Goal: Task Accomplishment & Management: Use online tool/utility

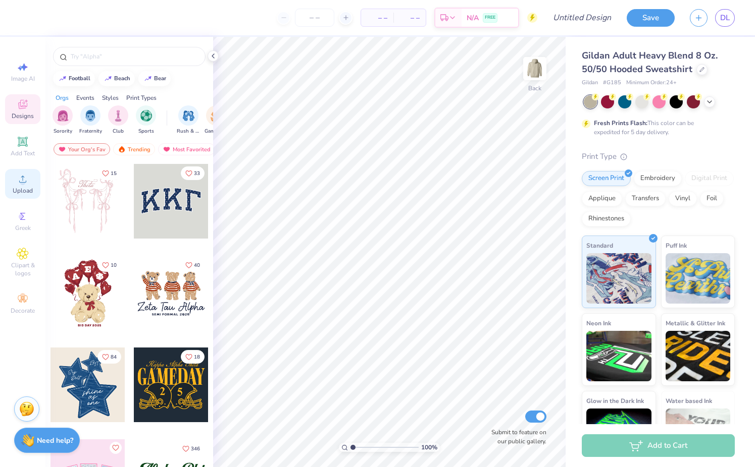
click at [24, 181] on circle at bounding box center [23, 183] width 6 height 6
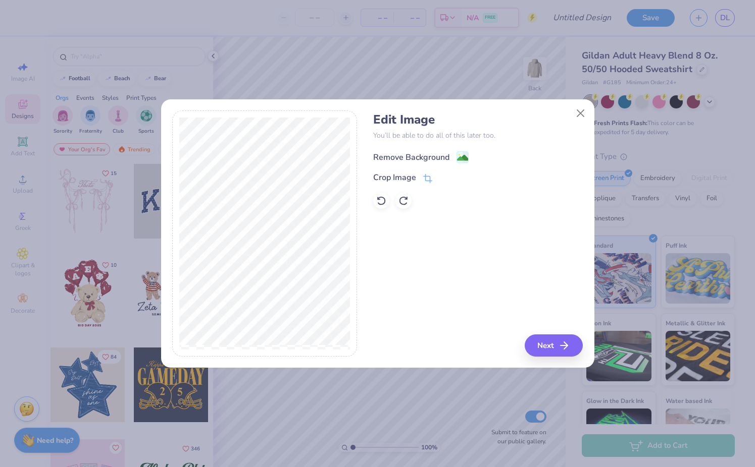
click at [457, 154] on image at bounding box center [462, 157] width 11 height 11
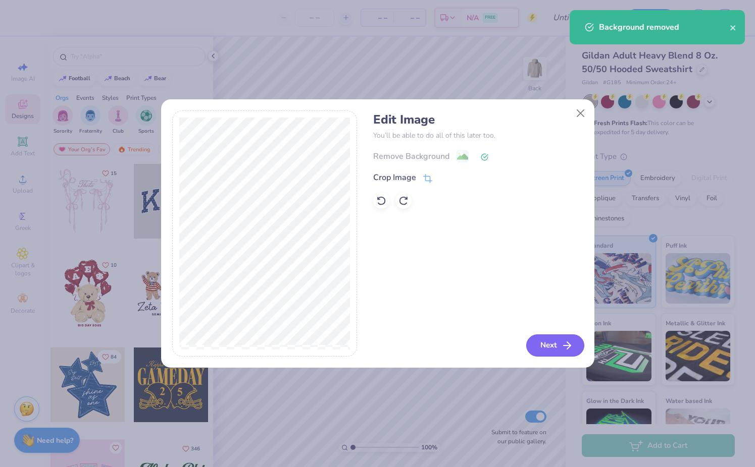
click at [549, 338] on button "Next" at bounding box center [555, 346] width 58 height 22
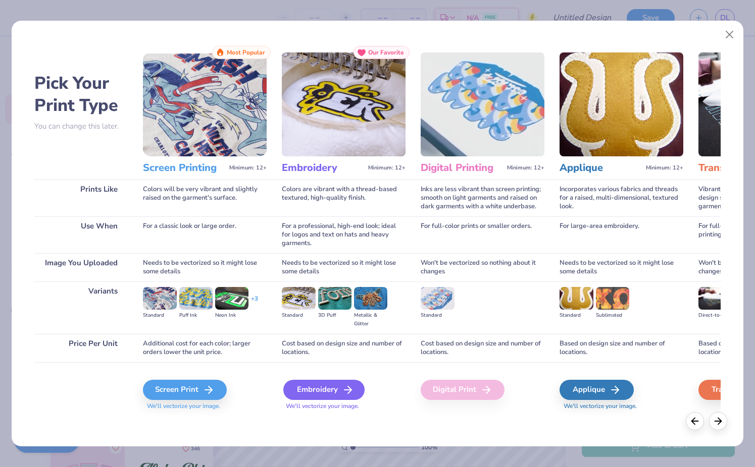
click at [349, 395] on icon at bounding box center [348, 390] width 12 height 12
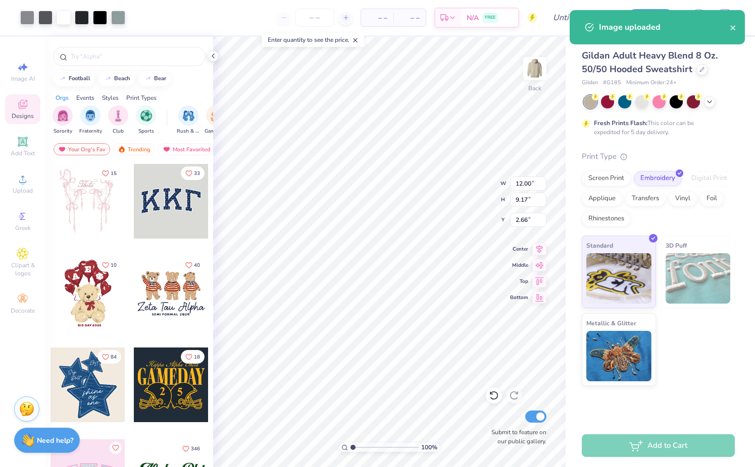
type input "5.20"
type input "3.98"
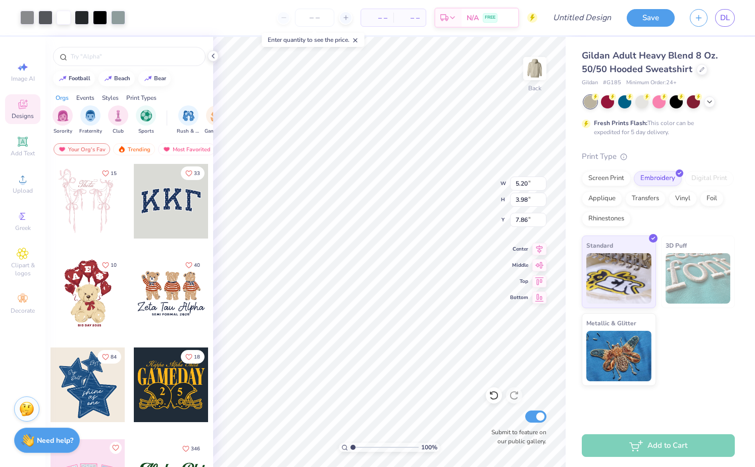
type input "3.00"
click at [525, 183] on input "5.20" at bounding box center [528, 184] width 36 height 14
paste input "7.12"
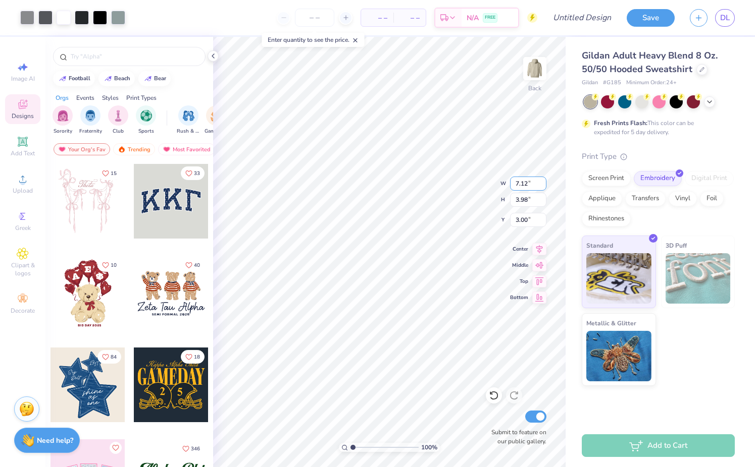
type input "7.12"
type input "5.44"
type input "2.27"
click at [520, 203] on input "5.44" at bounding box center [528, 200] width 36 height 14
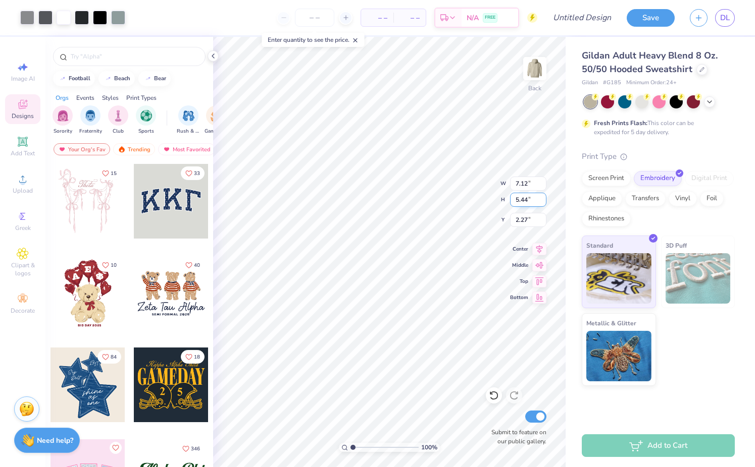
click at [520, 203] on input "5.44" at bounding box center [528, 200] width 36 height 14
paste input "69"
type input "5.69"
click at [523, 196] on input "5.44" at bounding box center [528, 200] width 36 height 14
click at [523, 200] on input "5.44" at bounding box center [528, 200] width 36 height 14
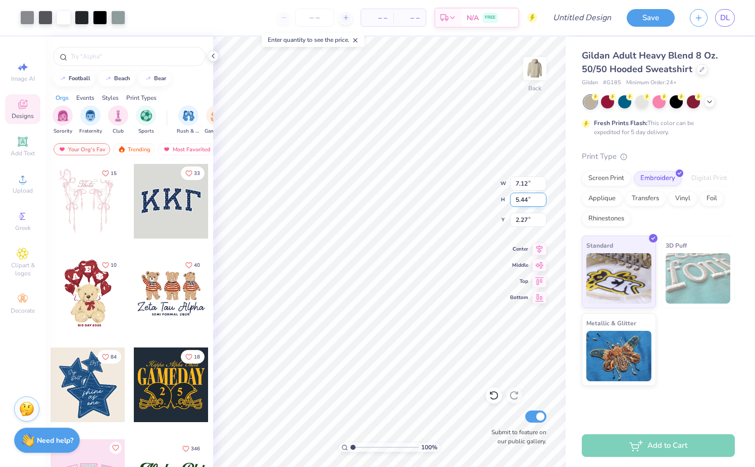
click at [523, 200] on input "5.44" at bounding box center [528, 200] width 36 height 14
paste input "69"
type input "5.69"
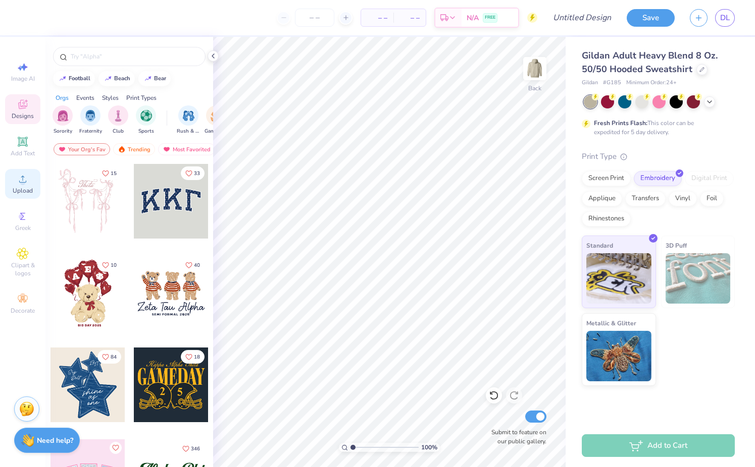
click at [26, 174] on icon at bounding box center [23, 179] width 12 height 12
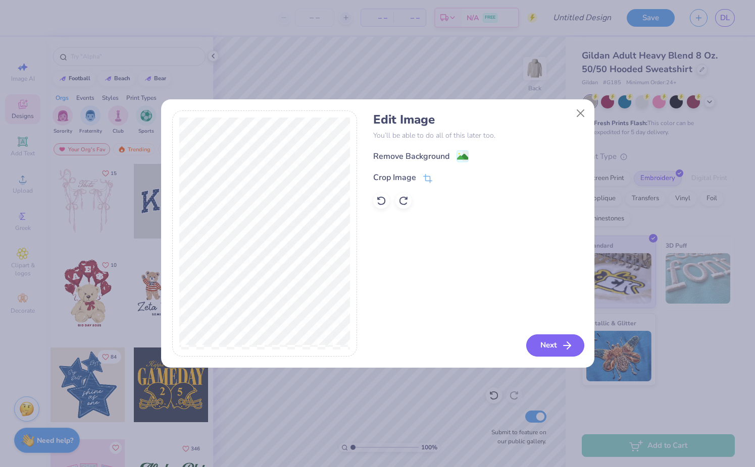
click at [564, 337] on button "Next" at bounding box center [555, 346] width 58 height 22
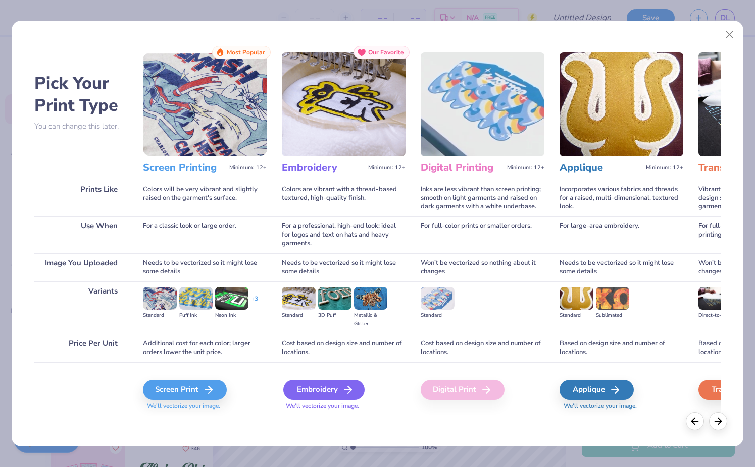
click at [307, 391] on div "Embroidery" at bounding box center [323, 390] width 81 height 20
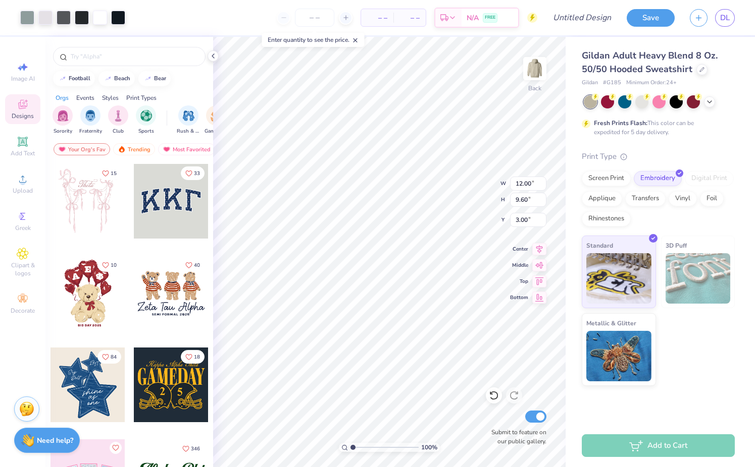
type input "3.00"
click at [532, 186] on input "12.00" at bounding box center [528, 184] width 36 height 14
type input "7.00"
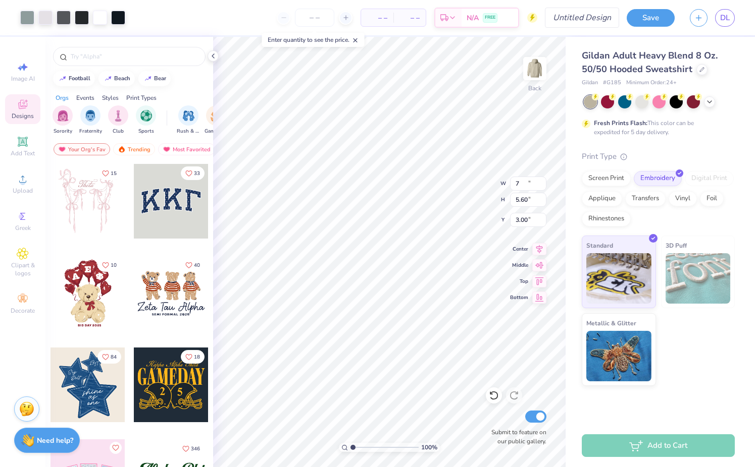
type input "5.60"
type input "5.00"
type input "7.12"
click at [525, 182] on input "7.00" at bounding box center [528, 184] width 36 height 14
click at [525, 195] on input "5.60" at bounding box center [528, 200] width 36 height 14
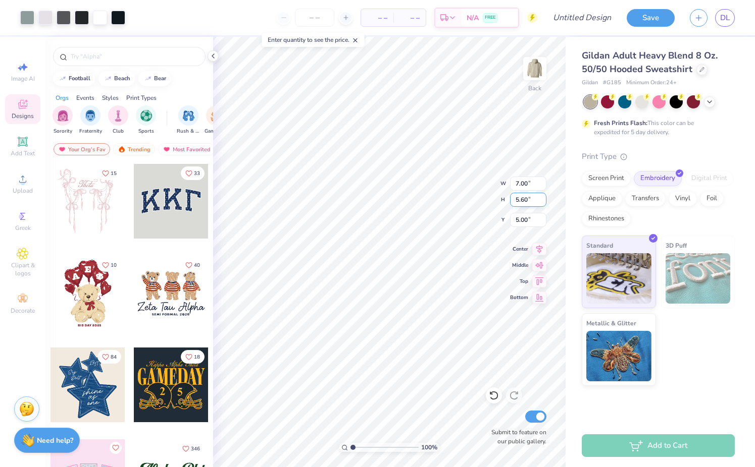
click at [525, 195] on input "5.60" at bounding box center [528, 200] width 36 height 14
type input "7.33"
type input "5.86"
type input "6.89"
type input "5.51"
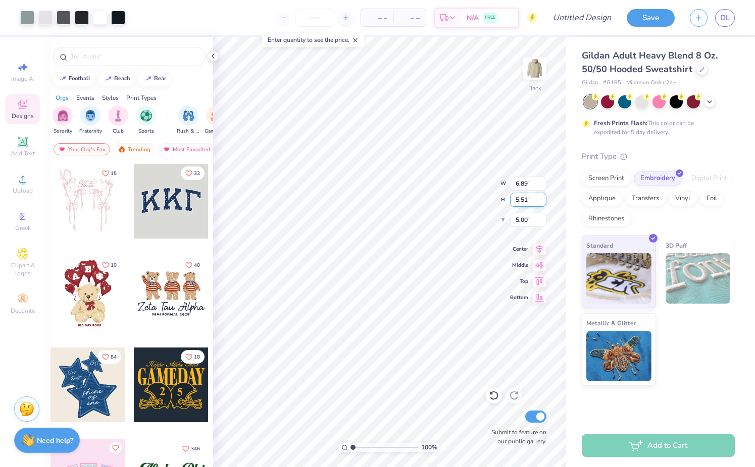
type input "7.07"
type input "5.65"
type input "7.20"
type input "5.76"
click at [526, 184] on input "7.20" at bounding box center [528, 184] width 36 height 14
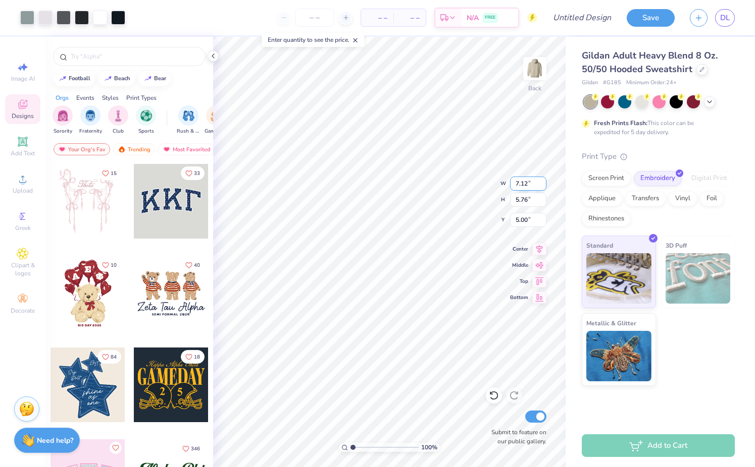
type input "7.12"
type input "5.70"
type input "5.03"
click at [429, 284] on ul "Cut Copy Paste Remove Background Duplicate Select All Delete Group Ungroup Brin…" at bounding box center [442, 336] width 79 height 256
click at [429, 279] on ul "Cut Copy Paste Remove Background Duplicate Select All Delete Group Ungroup Brin…" at bounding box center [442, 336] width 79 height 256
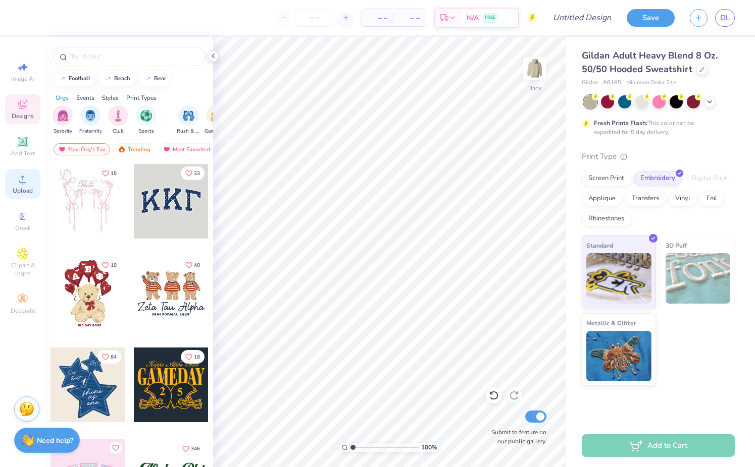
click at [22, 178] on icon at bounding box center [23, 179] width 12 height 12
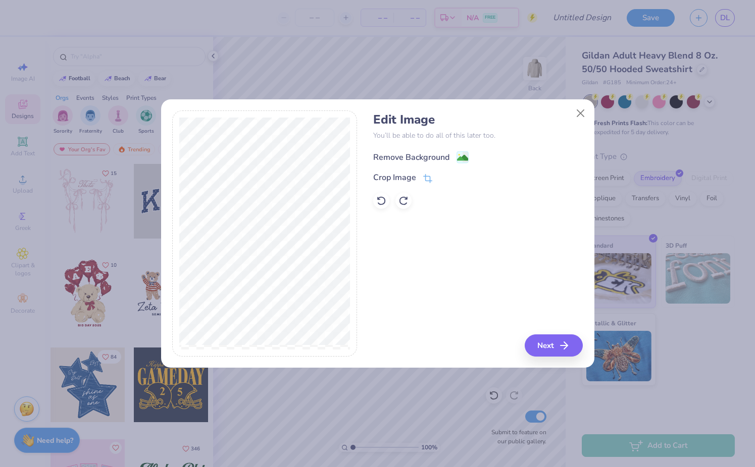
click at [450, 157] on div "Remove Background" at bounding box center [420, 157] width 95 height 13
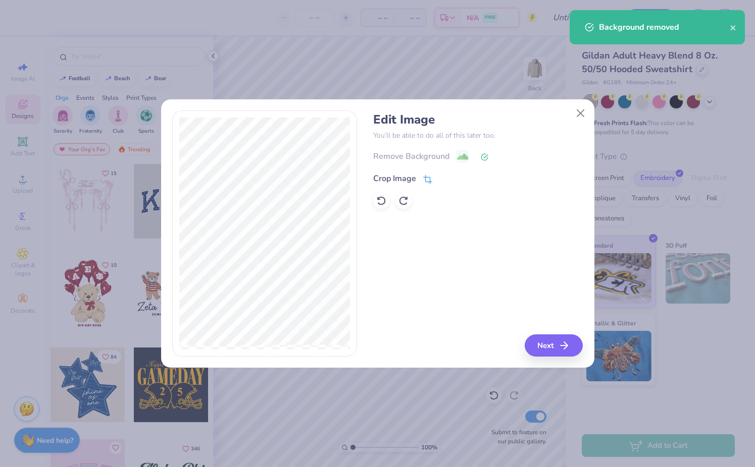
click at [425, 178] on icon at bounding box center [427, 179] width 9 height 9
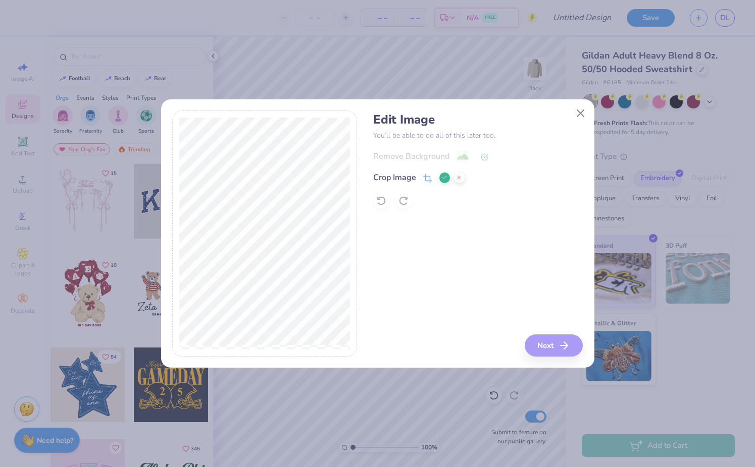
click at [380, 311] on div "Edit Image You’ll be able to do all of this later too. Remove Background Crop I…" at bounding box center [377, 234] width 410 height 246
click at [459, 177] on line at bounding box center [458, 177] width 3 height 3
click at [558, 341] on button "Next" at bounding box center [555, 346] width 58 height 22
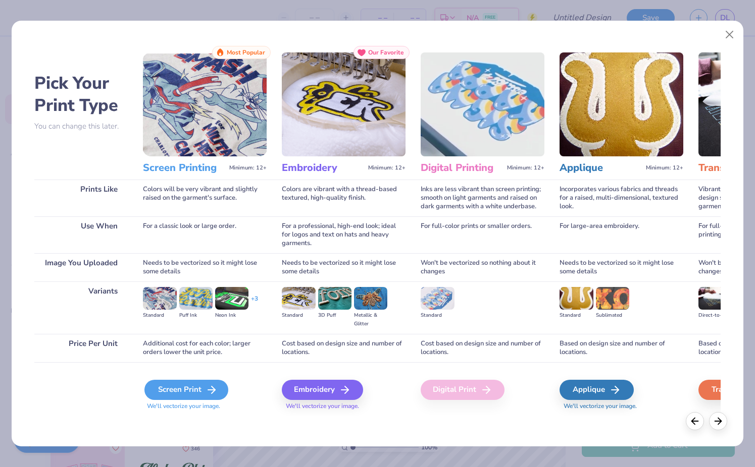
click at [196, 387] on div "Screen Print" at bounding box center [186, 390] width 84 height 20
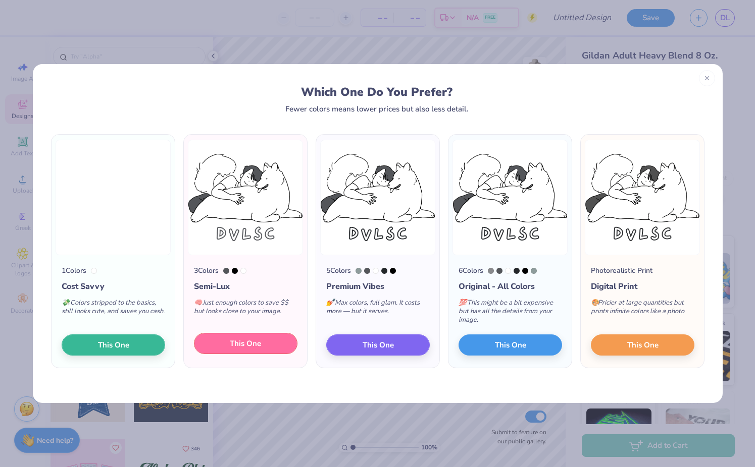
click at [215, 346] on button "This One" at bounding box center [245, 343] width 103 height 21
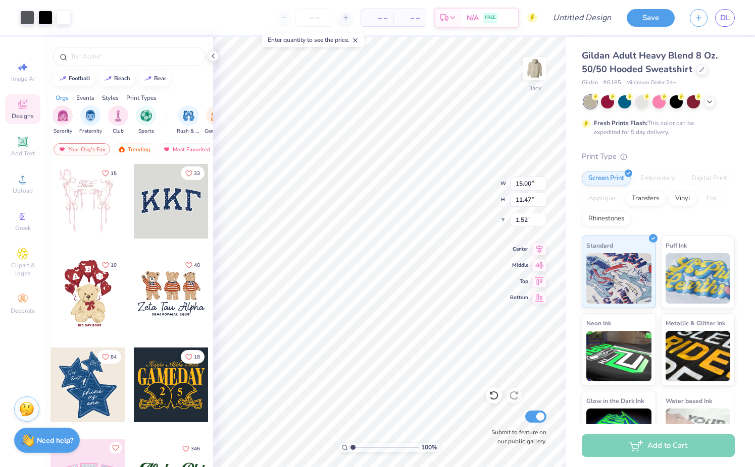
type input "8.89"
type input "6.80"
type input "7.21"
type input "5.52"
type input "3.00"
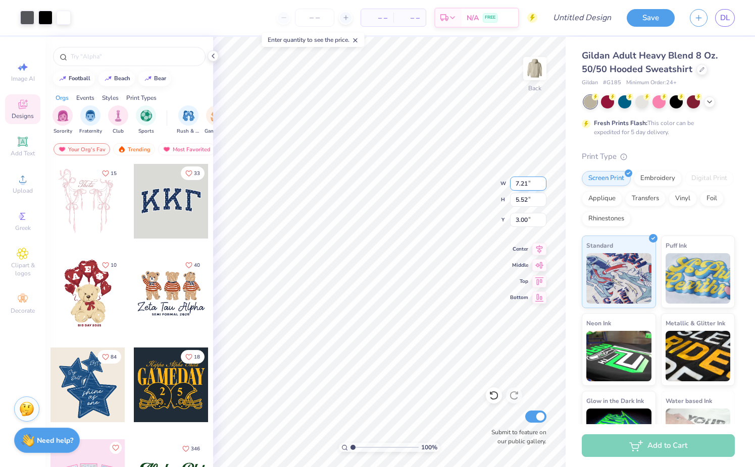
click at [527, 182] on input "7.21" at bounding box center [528, 184] width 36 height 14
type input "7.12"
type input "5.44"
type input "3.04"
type input "5.81"
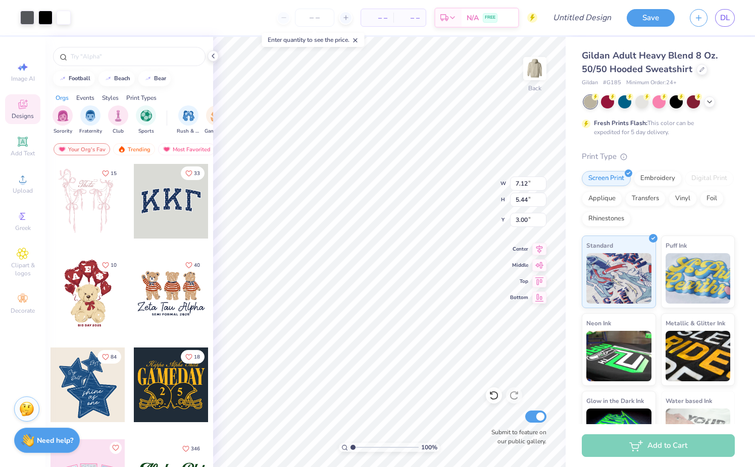
type input "4.44"
type input "6.48"
type input "4.95"
type input "6.36"
type input "4.86"
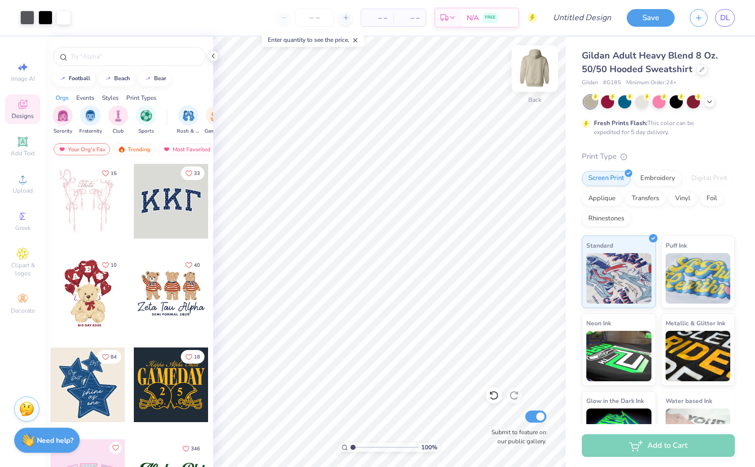
click at [541, 60] on img at bounding box center [534, 68] width 40 height 40
click at [26, 169] on div "Image AI Designs Add Text Upload Greek Clipart & logos Decorate" at bounding box center [22, 188] width 35 height 262
click at [27, 179] on icon at bounding box center [23, 179] width 12 height 12
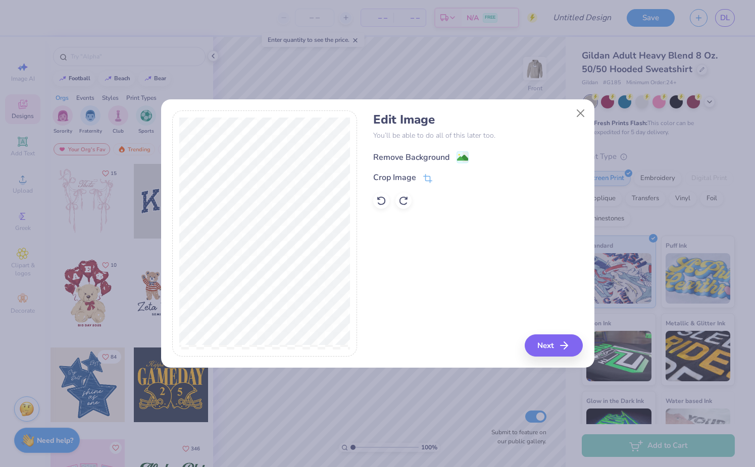
click at [437, 157] on div "Remove Background" at bounding box center [411, 157] width 76 height 12
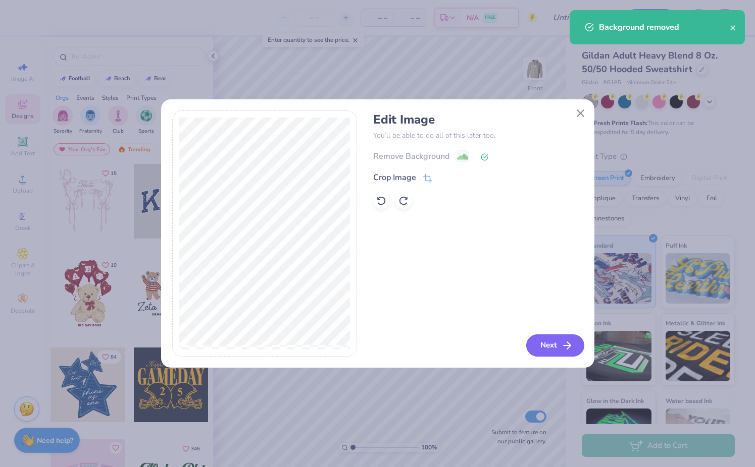
click at [536, 337] on button "Next" at bounding box center [555, 346] width 58 height 22
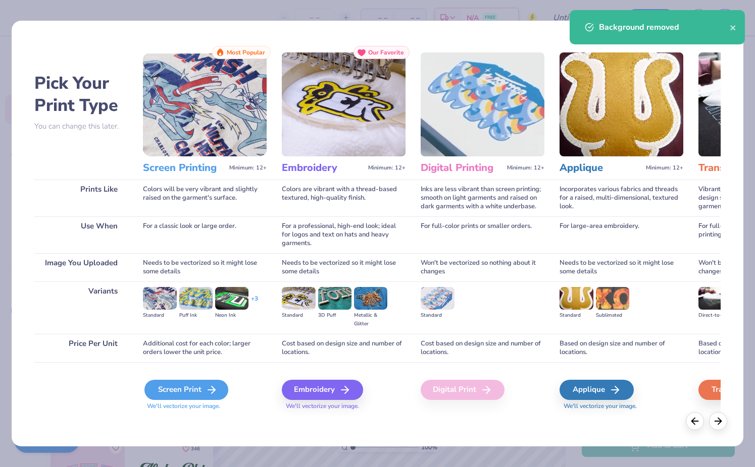
click at [210, 391] on icon at bounding box center [211, 390] width 12 height 12
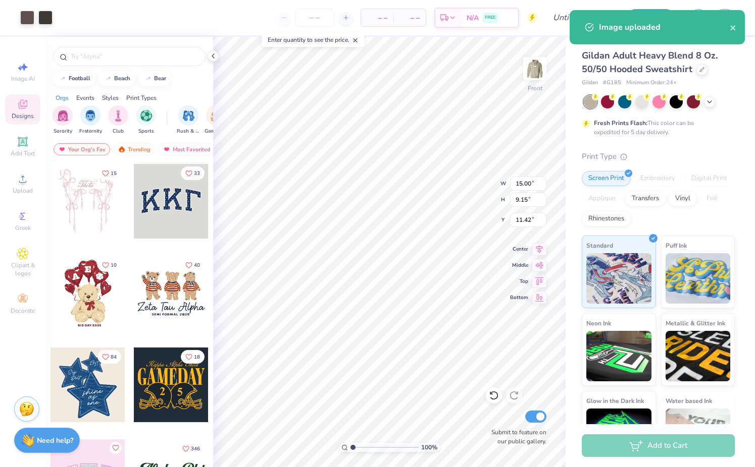
type input "6.00"
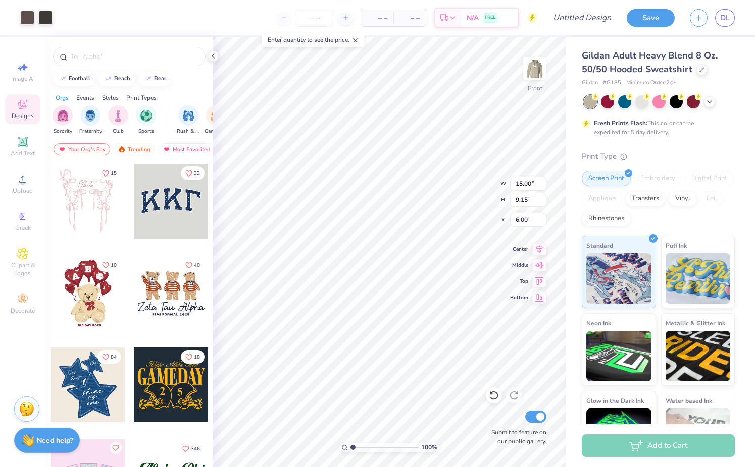
type input "6.47"
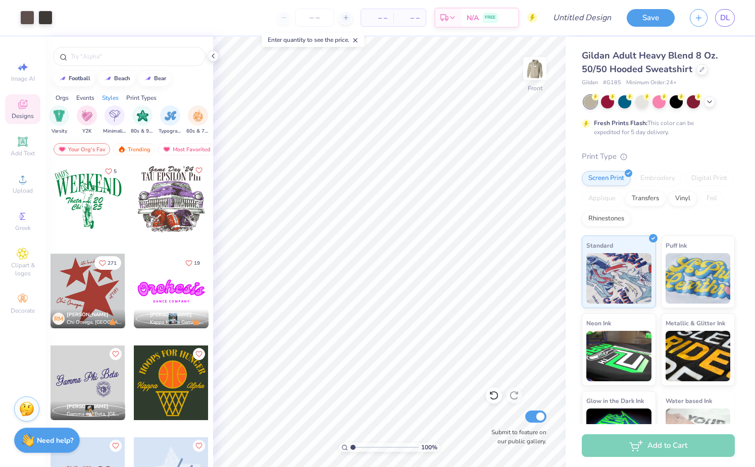
scroll to position [0, 560]
click at [135, 116] on div "filter for 80s & 90s" at bounding box center [143, 114] width 20 height 20
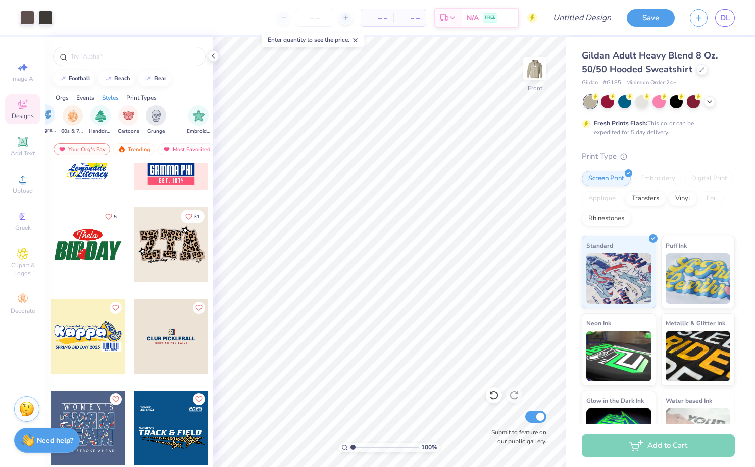
scroll to position [0, 695]
click at [116, 122] on div "filter for Cartoons" at bounding box center [118, 114] width 20 height 20
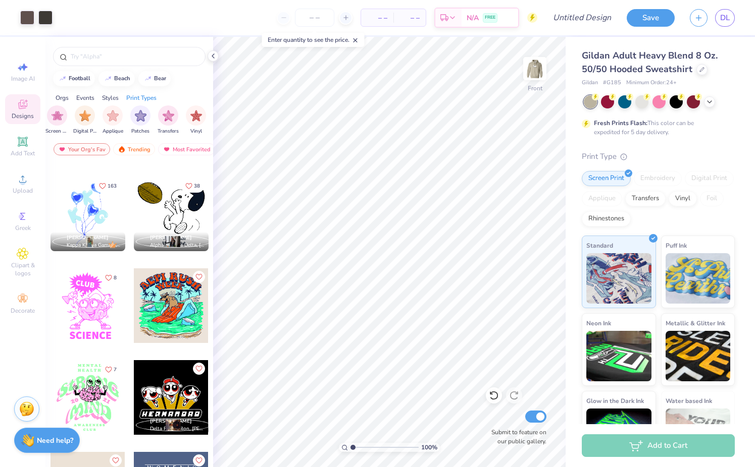
scroll to position [0, 755]
click at [120, 49] on div at bounding box center [129, 56] width 152 height 19
click at [113, 55] on input "text" at bounding box center [134, 56] width 129 height 10
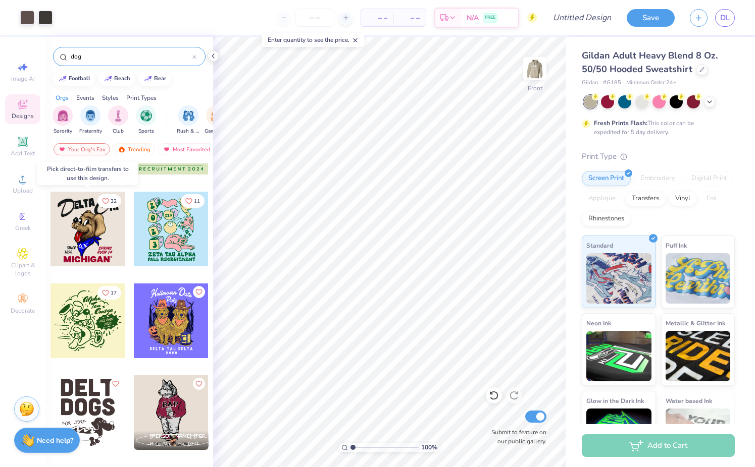
scroll to position [1220, 0]
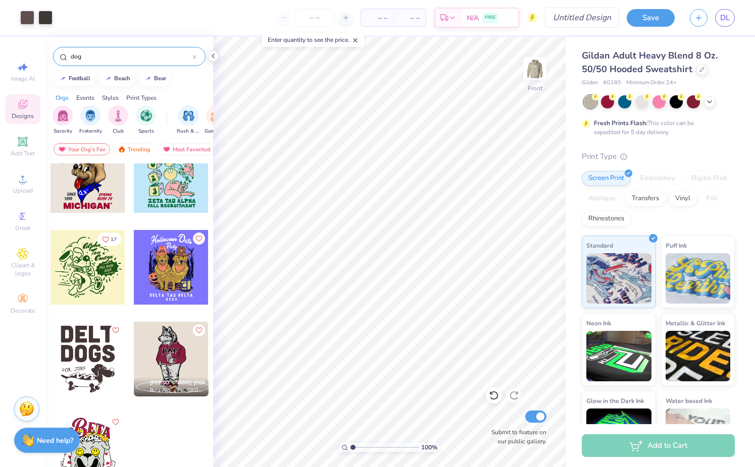
type input "dog"
click at [596, 22] on input "Design Title" at bounding box center [593, 18] width 49 height 20
type input "dvlsc og hoodie"
click at [649, 17] on button "Save" at bounding box center [650, 17] width 48 height 18
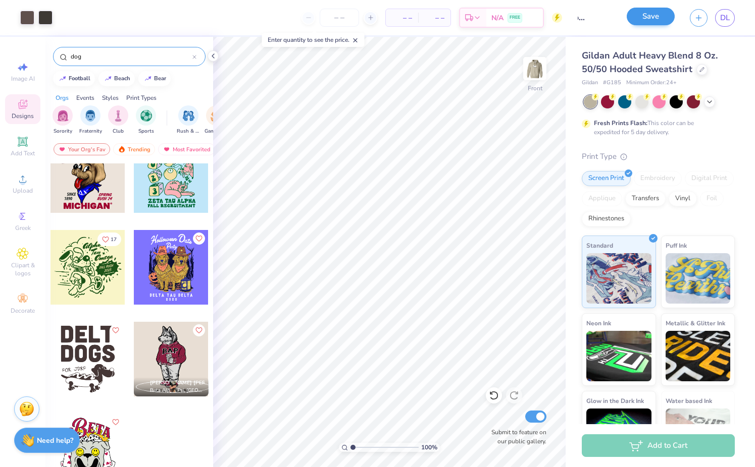
scroll to position [0, 0]
click at [700, 22] on button "button" at bounding box center [698, 17] width 18 height 18
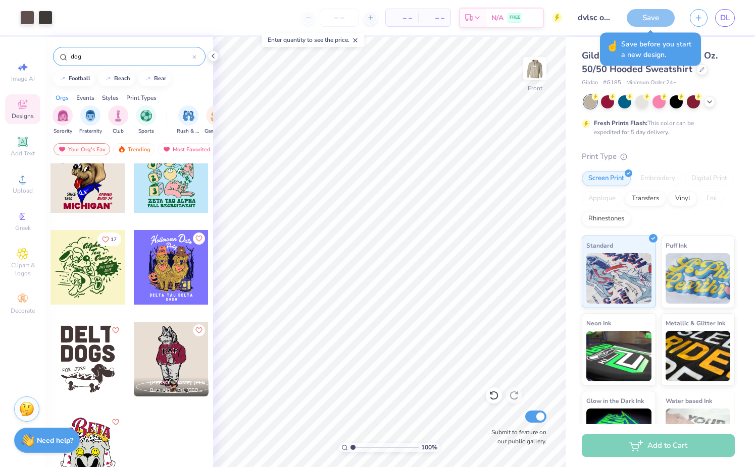
click at [647, 18] on div "Save" at bounding box center [650, 18] width 48 height 18
click at [676, 31] on div "☝️ Save before you start a new design." at bounding box center [650, 49] width 107 height 39
click at [703, 31] on div "Save DL" at bounding box center [690, 17] width 128 height 35
click at [636, 18] on div "Save" at bounding box center [650, 18] width 48 height 18
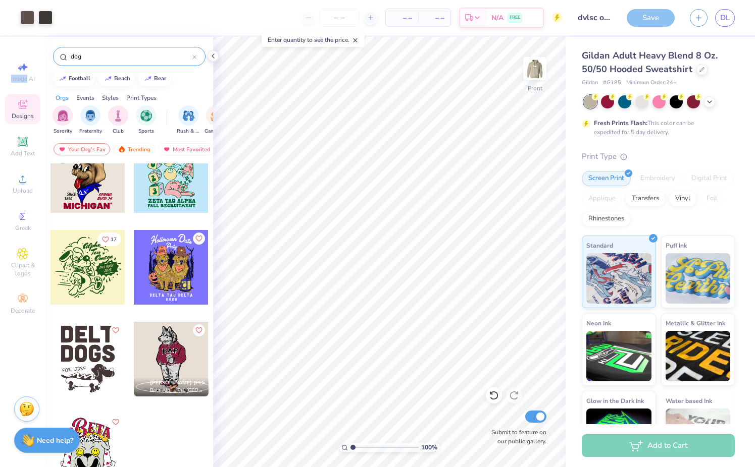
click at [636, 18] on div "Save" at bounding box center [650, 18] width 48 height 18
click at [413, 17] on div "– – Per Item" at bounding box center [402, 17] width 32 height 17
click at [367, 18] on icon at bounding box center [370, 17] width 7 height 7
click at [370, 19] on icon at bounding box center [370, 17] width 7 height 7
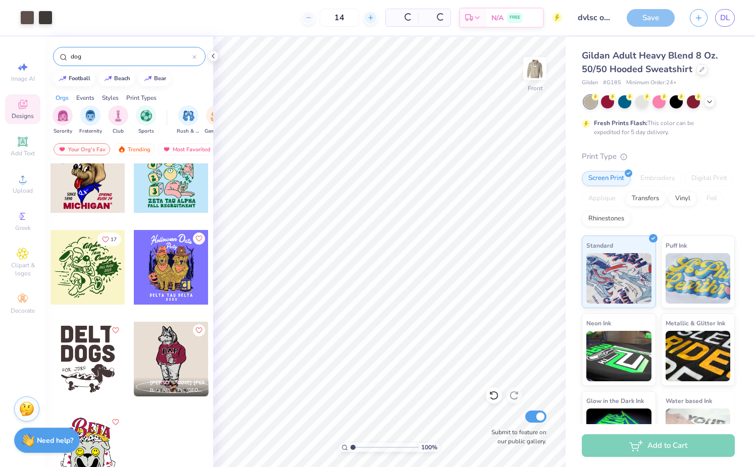
click at [370, 19] on icon at bounding box center [370, 17] width 7 height 7
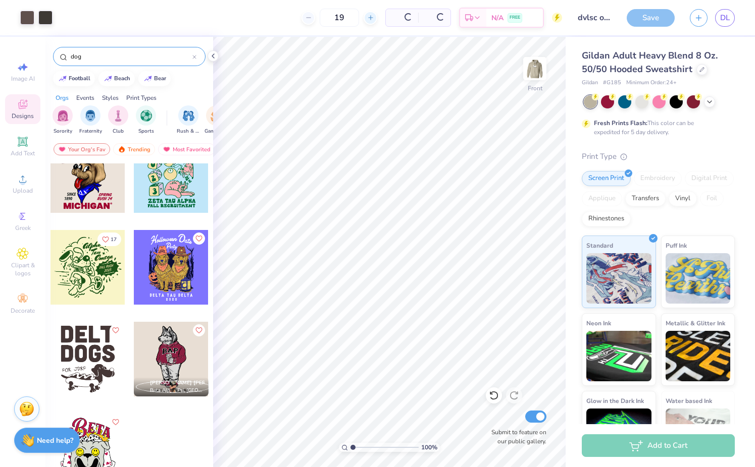
click at [370, 19] on icon at bounding box center [370, 17] width 7 height 7
click at [370, 19] on div "20 $61.97 Per Item $743.64 Total Est. Delivery [DATE] - [DATE] FREE" at bounding box center [311, 17] width 502 height 35
click at [335, 17] on icon at bounding box center [331, 17] width 7 height 7
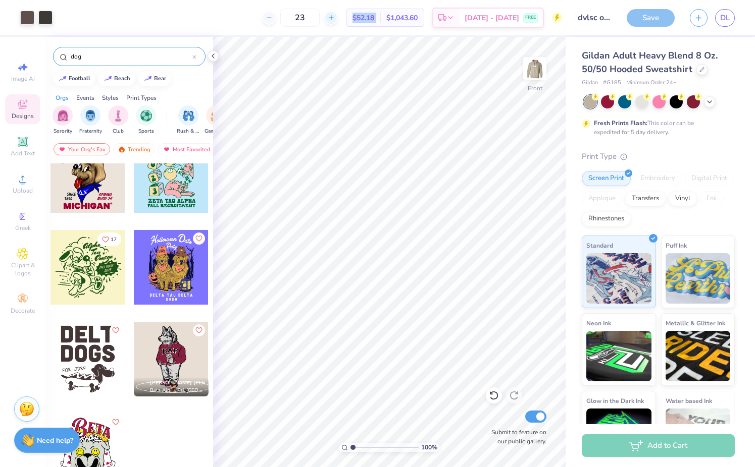
click at [335, 17] on icon at bounding box center [331, 17] width 7 height 7
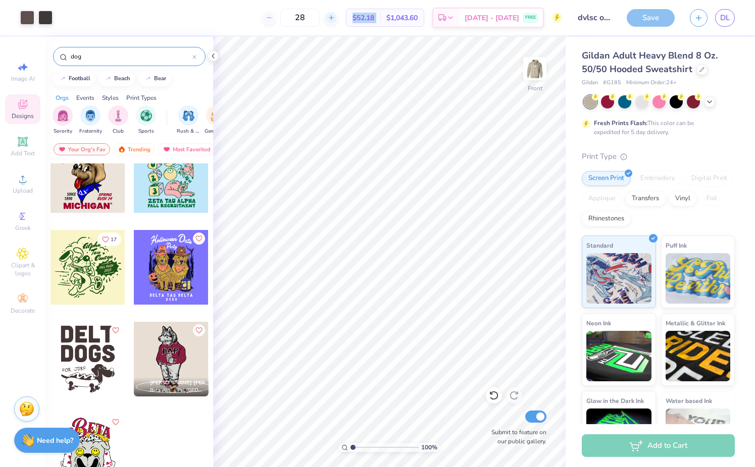
click at [335, 17] on icon at bounding box center [331, 17] width 7 height 7
click at [319, 18] on input "30" at bounding box center [299, 18] width 39 height 18
click at [319, 19] on input "30" at bounding box center [299, 18] width 39 height 18
click at [319, 18] on input "30" at bounding box center [299, 18] width 39 height 18
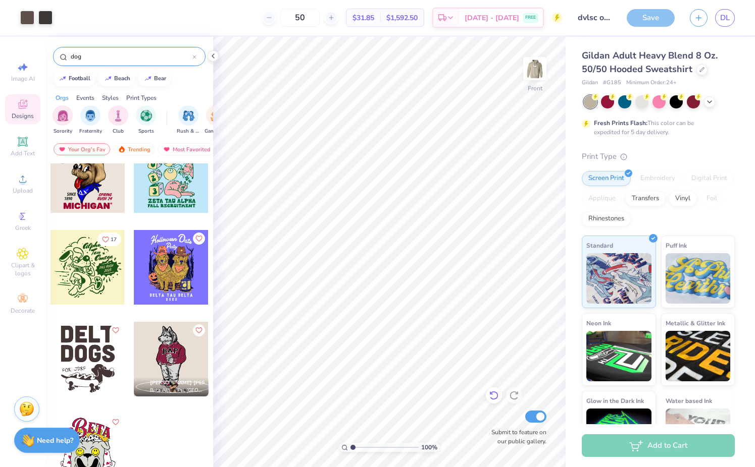
type input "50"
click at [544, 89] on div "Front" at bounding box center [534, 75] width 23 height 36
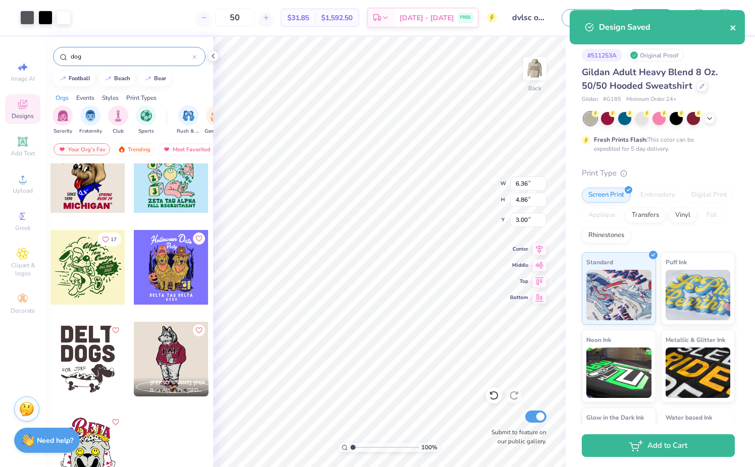
click at [734, 24] on icon "close" at bounding box center [732, 28] width 7 height 8
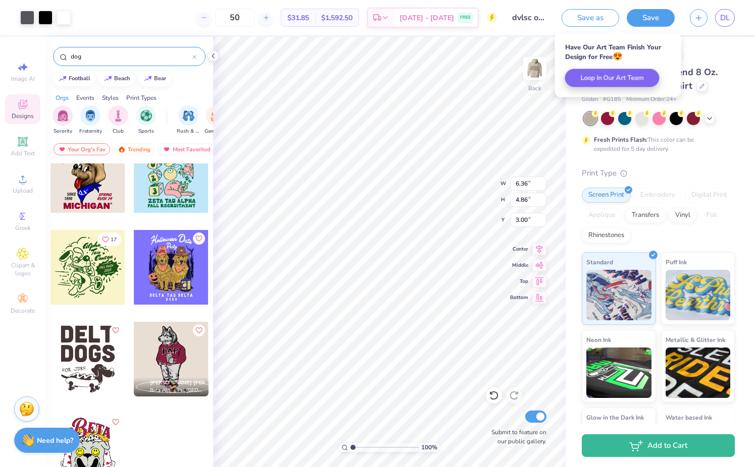
click at [685, 155] on div "Gildan Adult Heavy Blend 8 Oz. 50/50 Hooded Sweatshirt Gildan # G185 Minimum Or…" at bounding box center [657, 273] width 153 height 415
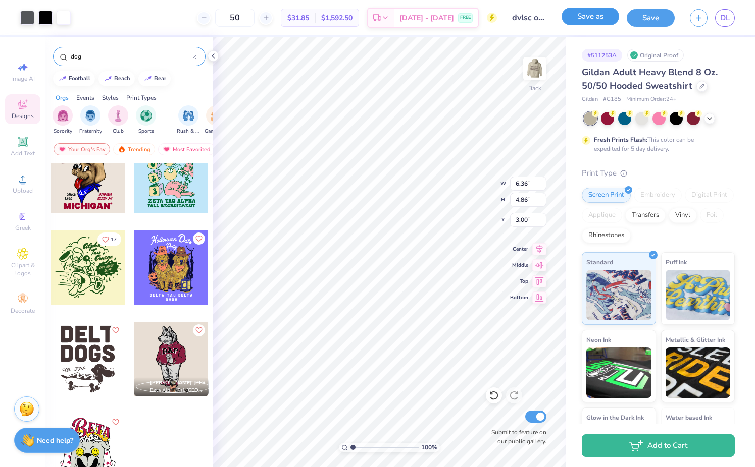
click at [599, 23] on button "Save as" at bounding box center [590, 17] width 58 height 18
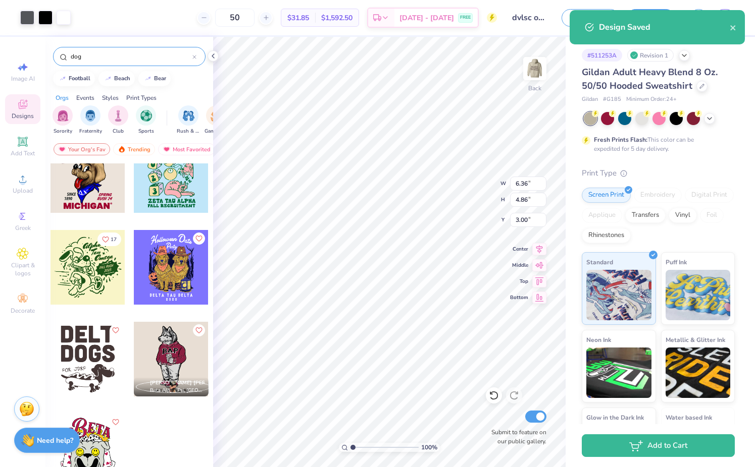
click at [728, 22] on div "Design Saved" at bounding box center [664, 27] width 131 height 12
click at [734, 23] on button "close" at bounding box center [732, 27] width 7 height 12
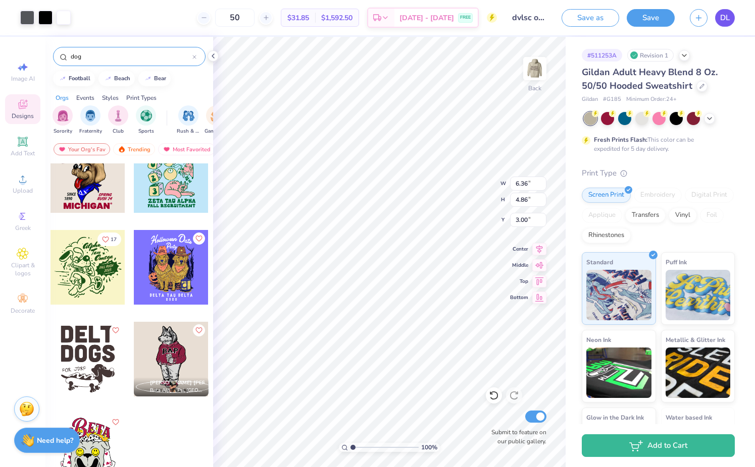
click at [727, 24] on link "DL" at bounding box center [725, 18] width 20 height 18
click at [694, 17] on icon "button" at bounding box center [698, 16] width 9 height 9
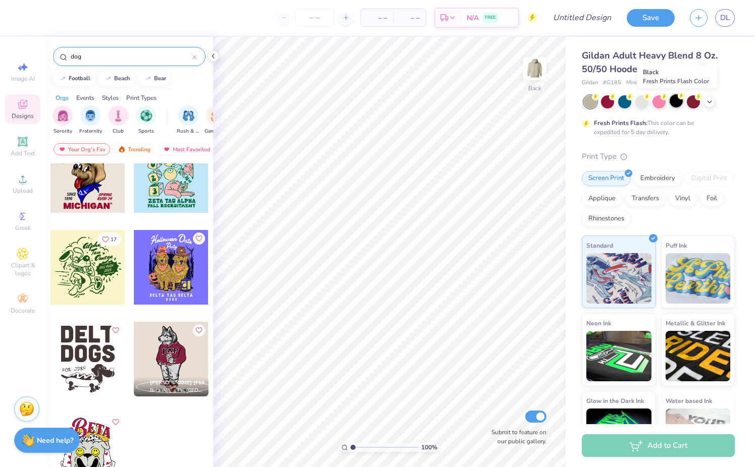
click at [677, 103] on div at bounding box center [675, 100] width 13 height 13
click at [624, 106] on div at bounding box center [624, 100] width 13 height 13
click at [706, 103] on icon at bounding box center [709, 101] width 8 height 8
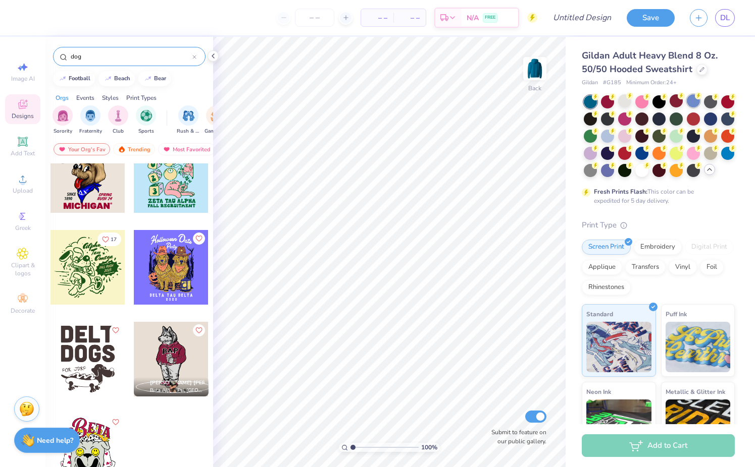
click at [689, 105] on div at bounding box center [692, 100] width 13 height 13
click at [641, 141] on div at bounding box center [641, 135] width 13 height 13
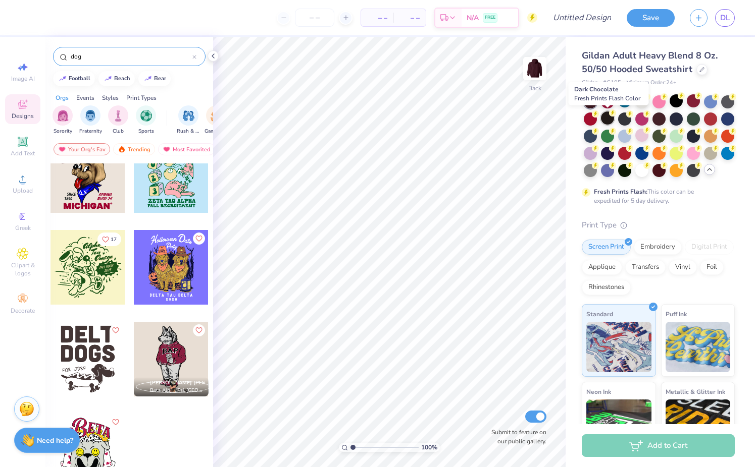
click at [605, 121] on div at bounding box center [607, 118] width 13 height 13
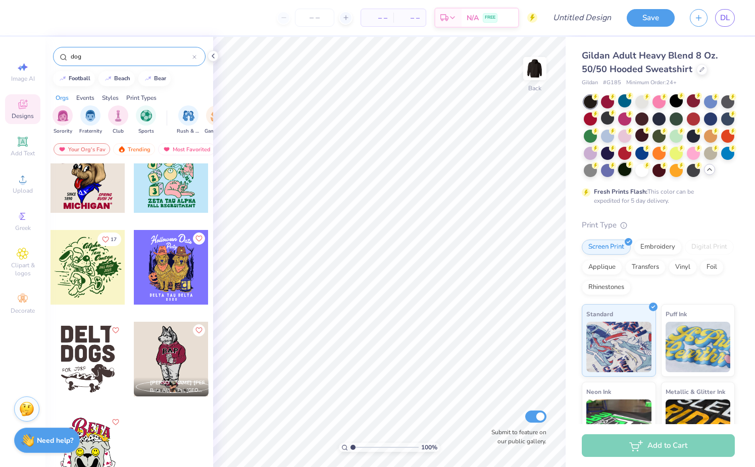
click at [625, 170] on div at bounding box center [624, 169] width 13 height 13
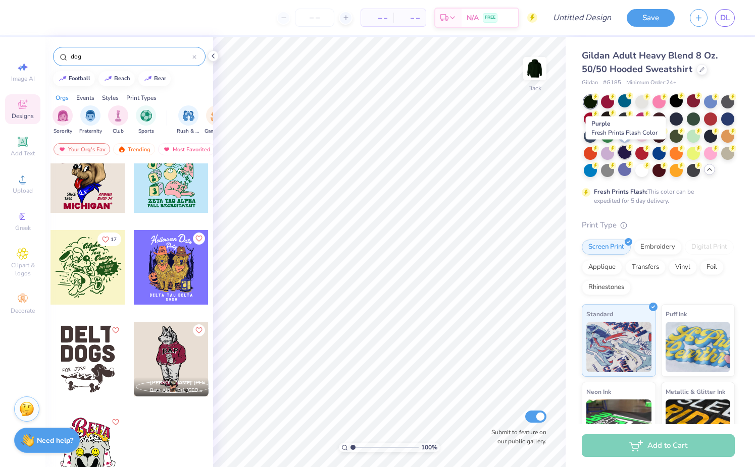
click at [624, 156] on div at bounding box center [624, 152] width 13 height 13
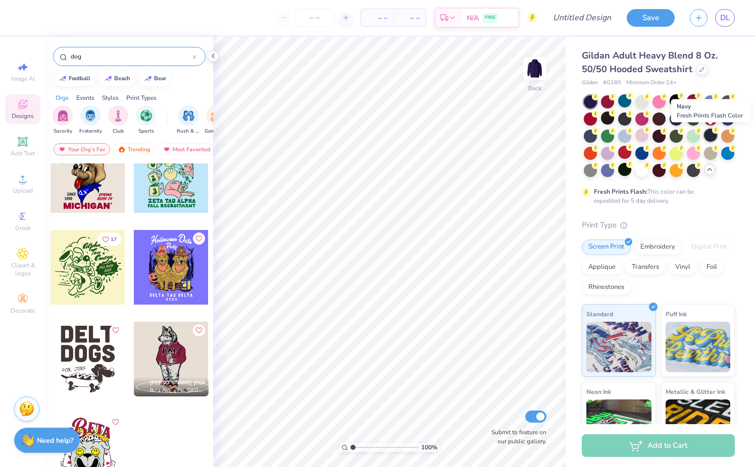
click at [709, 139] on div at bounding box center [710, 135] width 13 height 13
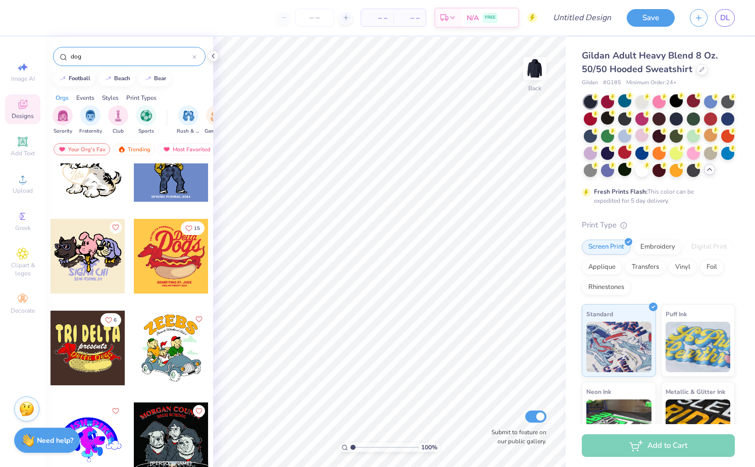
scroll to position [722, 0]
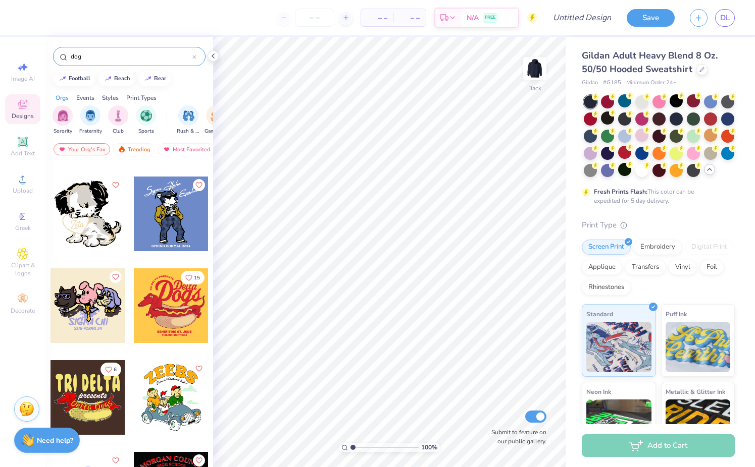
click at [95, 240] on div at bounding box center [87, 214] width 75 height 75
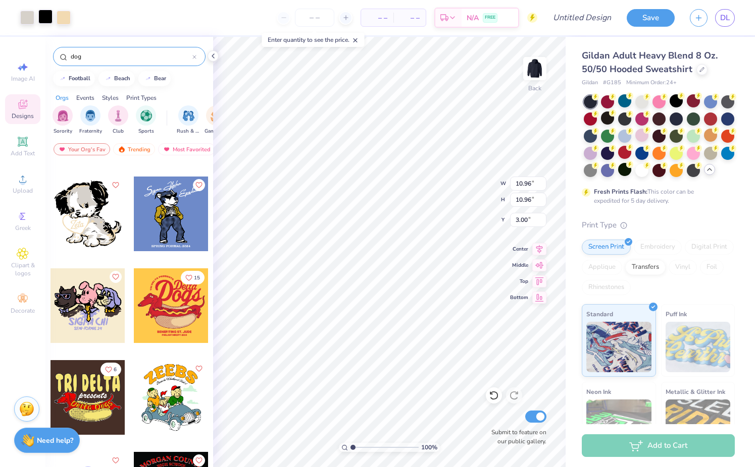
click at [46, 18] on div at bounding box center [45, 17] width 14 height 14
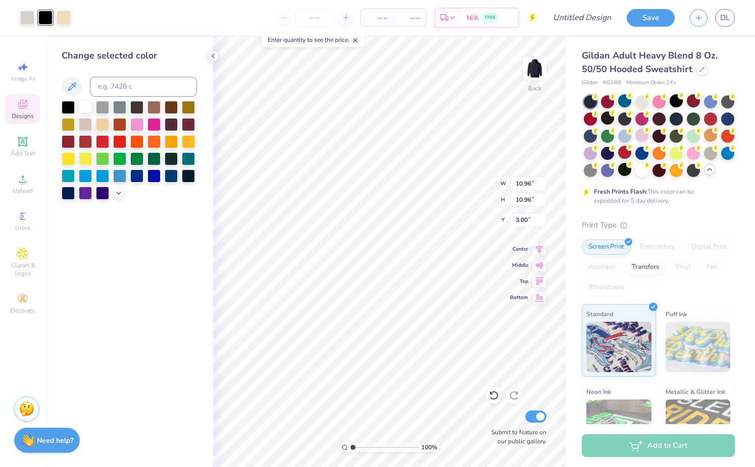
click at [88, 106] on div at bounding box center [85, 106] width 13 height 13
click at [134, 107] on div at bounding box center [136, 106] width 13 height 13
click at [58, 17] on div at bounding box center [64, 17] width 14 height 14
click at [139, 124] on div at bounding box center [136, 123] width 13 height 13
click at [45, 21] on div at bounding box center [45, 17] width 14 height 14
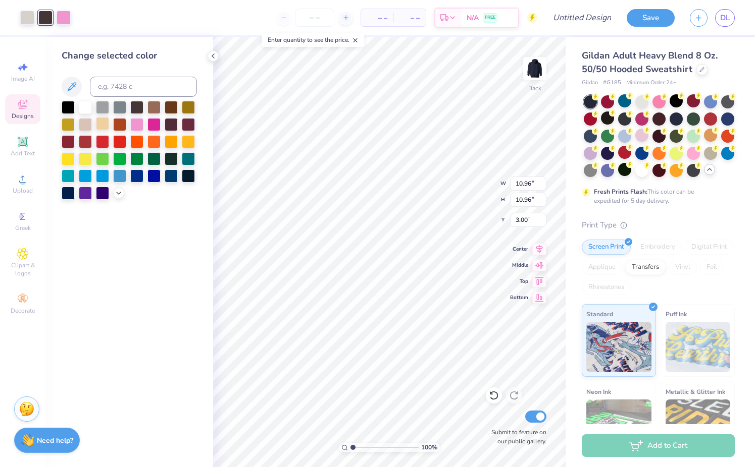
click at [100, 123] on div at bounding box center [102, 123] width 13 height 13
click at [188, 106] on div at bounding box center [188, 106] width 13 height 13
click at [84, 104] on div at bounding box center [85, 106] width 13 height 13
click at [30, 13] on div at bounding box center [27, 17] width 14 height 14
click at [152, 107] on div at bounding box center [153, 106] width 13 height 13
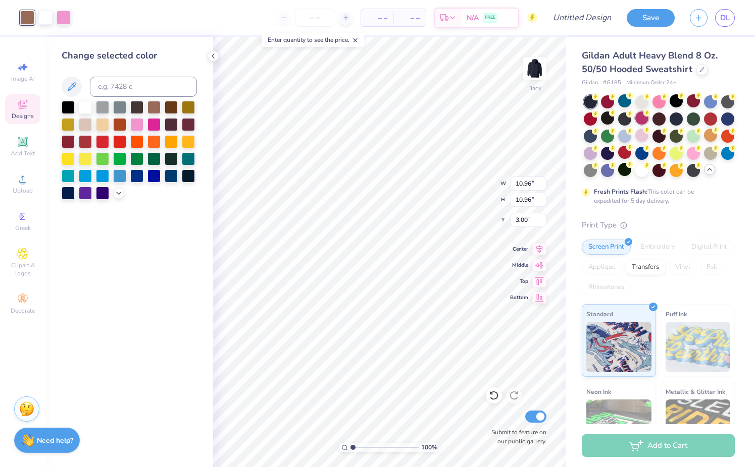
click at [635, 122] on div at bounding box center [641, 118] width 13 height 13
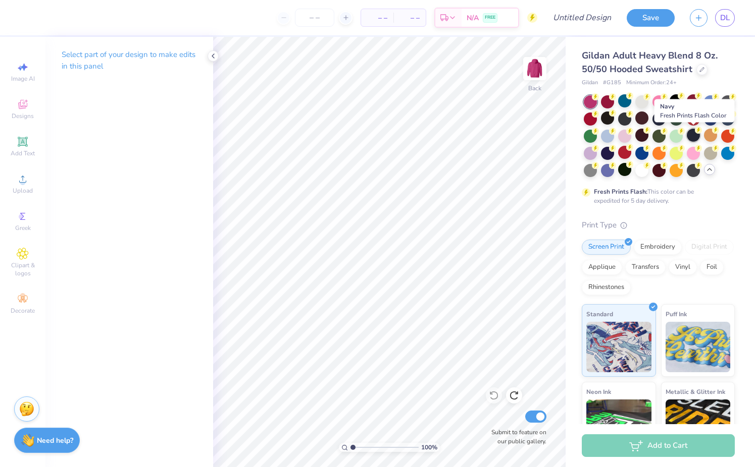
click at [692, 138] on div at bounding box center [692, 135] width 13 height 13
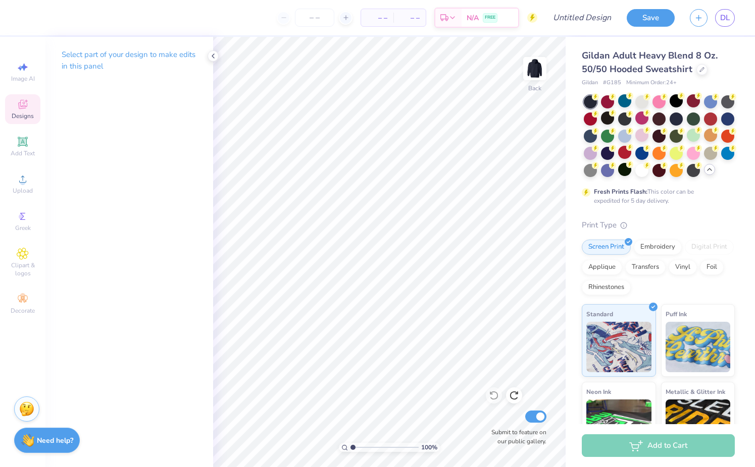
click at [26, 120] on span "Designs" at bounding box center [23, 116] width 22 height 8
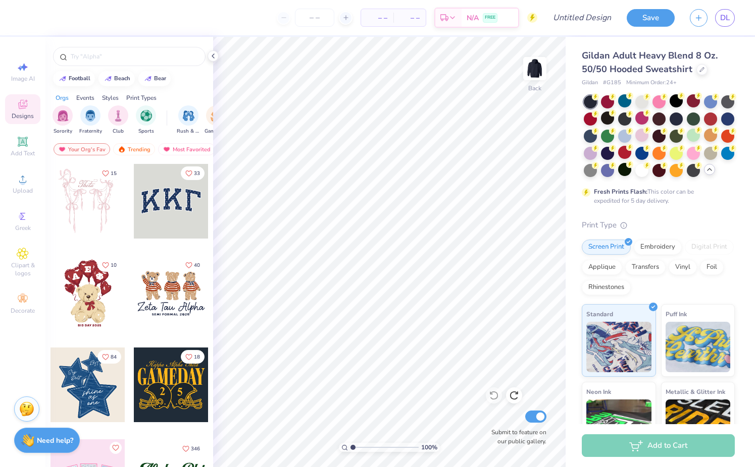
click at [103, 207] on div at bounding box center [87, 201] width 75 height 75
click at [131, 54] on input "text" at bounding box center [134, 56] width 129 height 10
type input "dog"
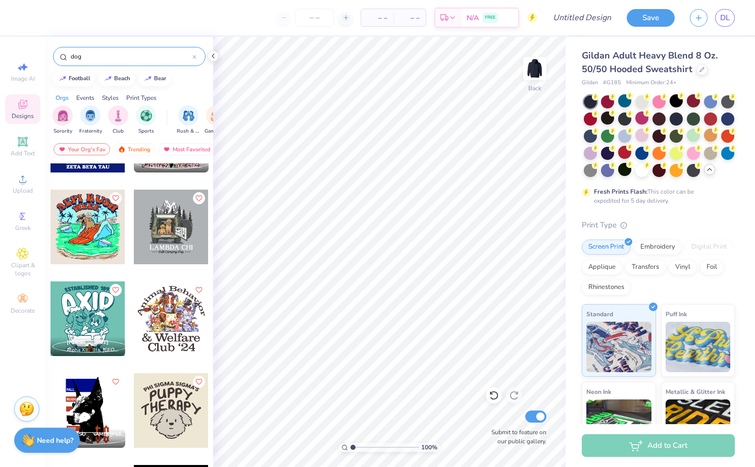
scroll to position [88, 0]
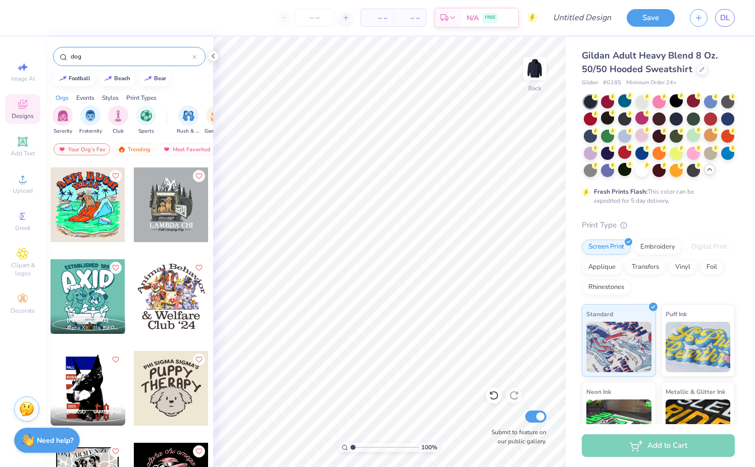
click at [177, 385] on div at bounding box center [171, 388] width 75 height 75
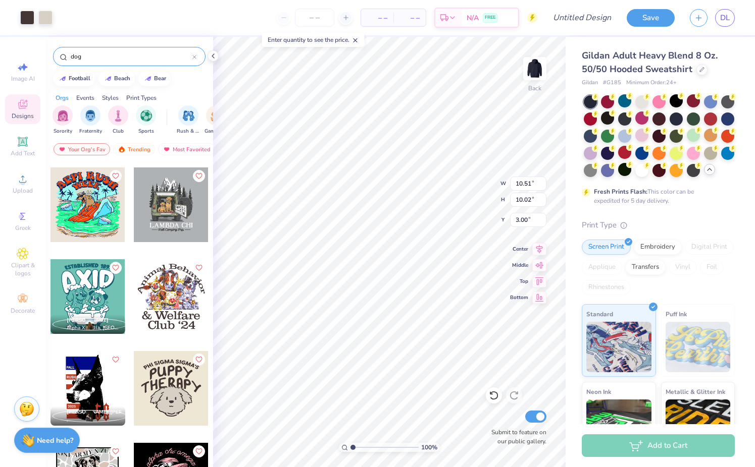
type input "10.51"
type input "10.02"
type input "7.48"
type input "2.52"
type input "4.03"
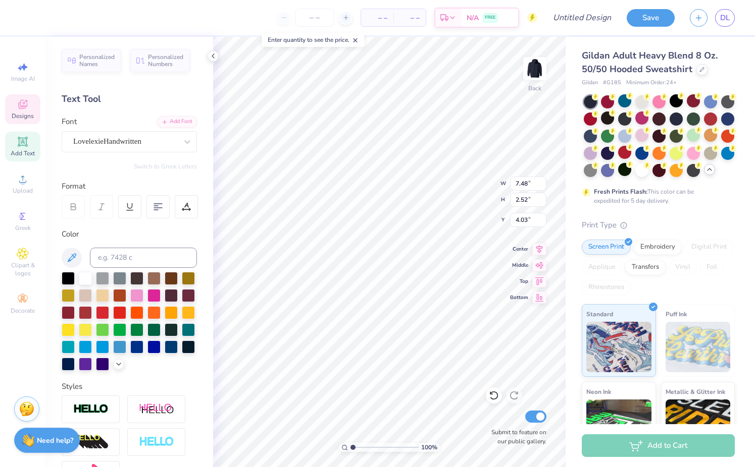
type input "9.80"
type input "1.74"
type input "3.00"
type input "7.24"
type input "5.38"
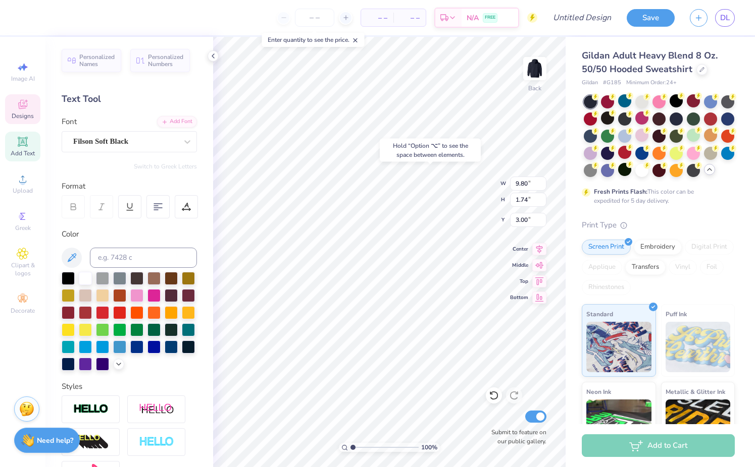
type input "7.47"
type input "9.80"
type input "1.74"
type input "3.00"
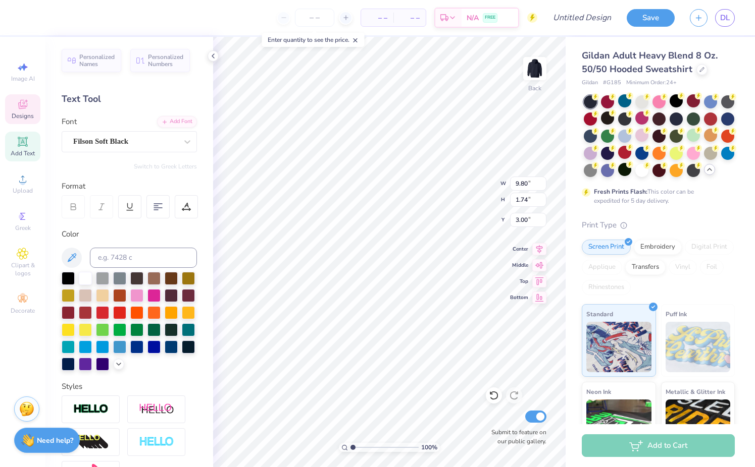
type textarea "D"
click at [456, 199] on div "100 % Back W 9.80 9.80 " H 1.74 1.74 " Y 3.00 3.00 " Center Middle Top Bottom S…" at bounding box center [389, 252] width 352 height 431
type textarea "DV LOVE"
type input "10.51"
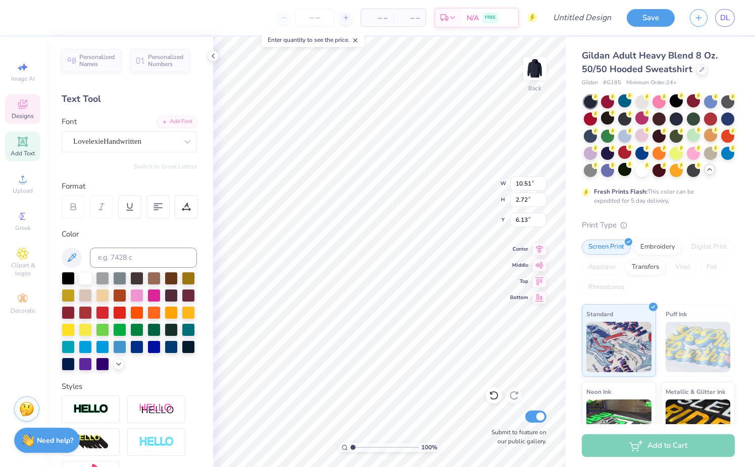
type input "2.72"
type input "6.13"
type textarea "& SECOND CHANCES"
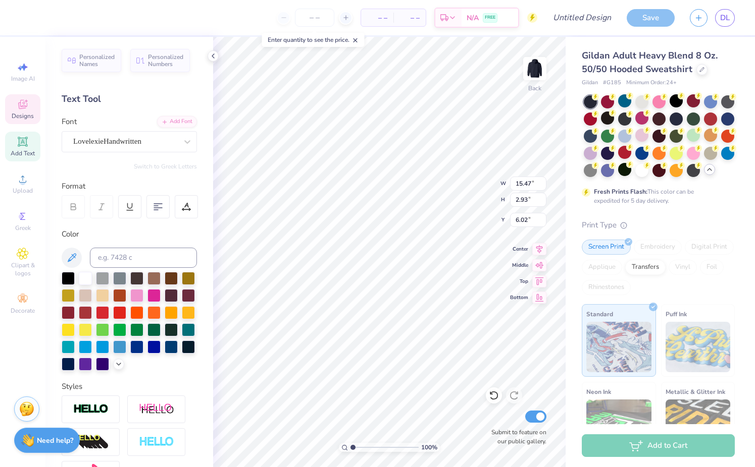
type textarea "SECOND CHANCES"
type input "10.34"
type input "2.73"
type input "3.91"
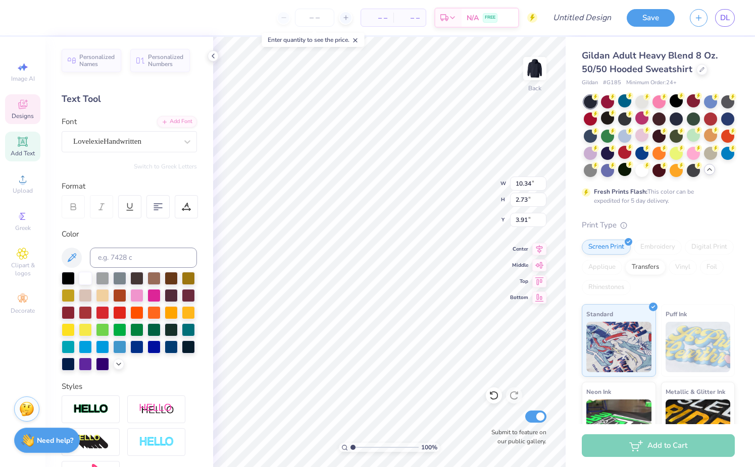
scroll to position [0, 1]
type textarea "DV LOVE &"
type input "13.45"
type input "5.03"
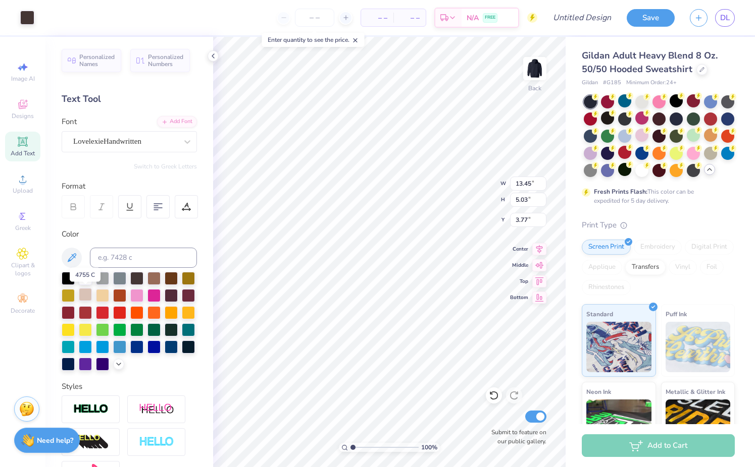
click at [87, 293] on div at bounding box center [85, 294] width 13 height 13
click at [87, 330] on div at bounding box center [85, 329] width 13 height 13
click at [157, 277] on div at bounding box center [153, 277] width 13 height 13
click at [116, 363] on icon at bounding box center [119, 363] width 8 height 8
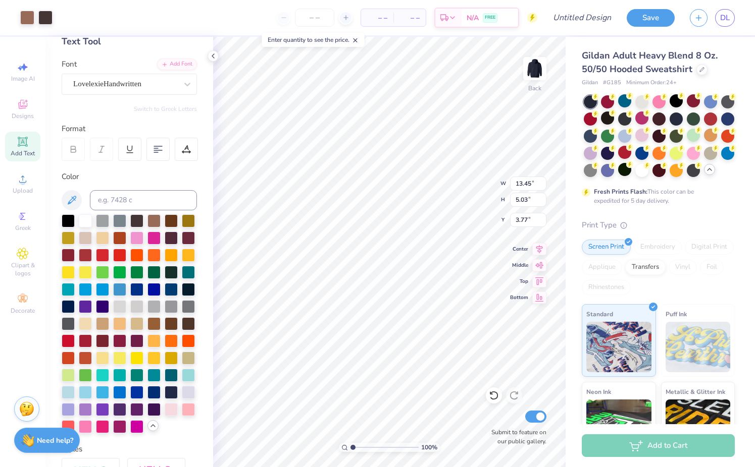
scroll to position [76, 0]
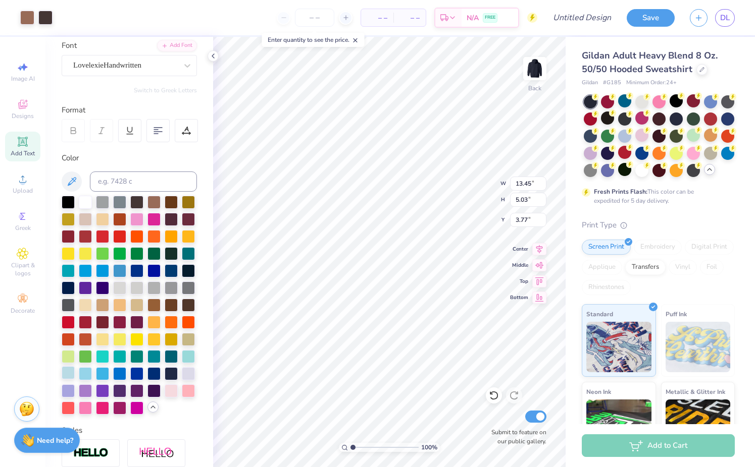
click at [67, 372] on div at bounding box center [68, 372] width 13 height 13
type input "3.76"
click at [67, 377] on div at bounding box center [68, 372] width 13 height 13
type input "5.02"
click at [67, 377] on div at bounding box center [68, 372] width 13 height 13
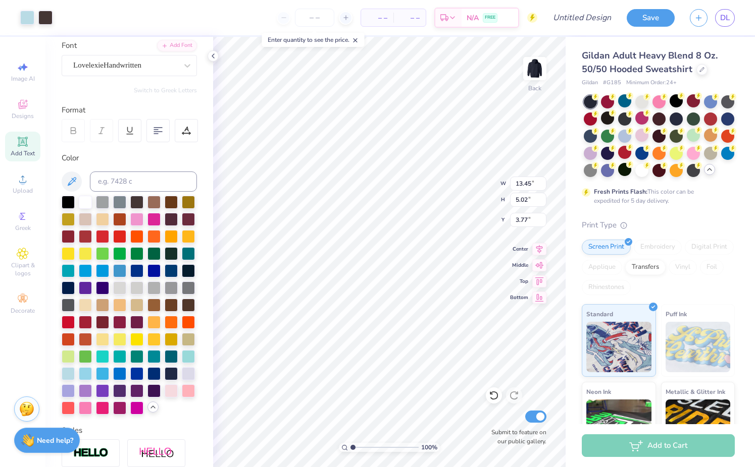
type input "3.76"
click at [69, 370] on div at bounding box center [68, 372] width 13 height 13
type input "5.01"
type input "3.77"
type input "13.01"
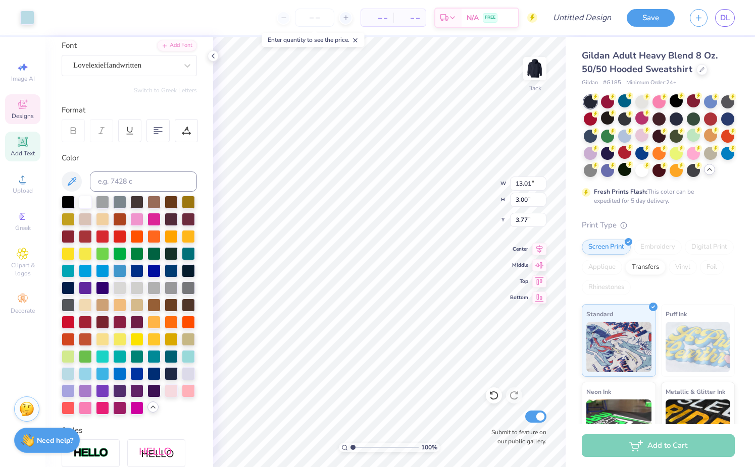
type input "3.00"
type input "3.77"
type input "13.45"
type input "2.63"
type input "6.15"
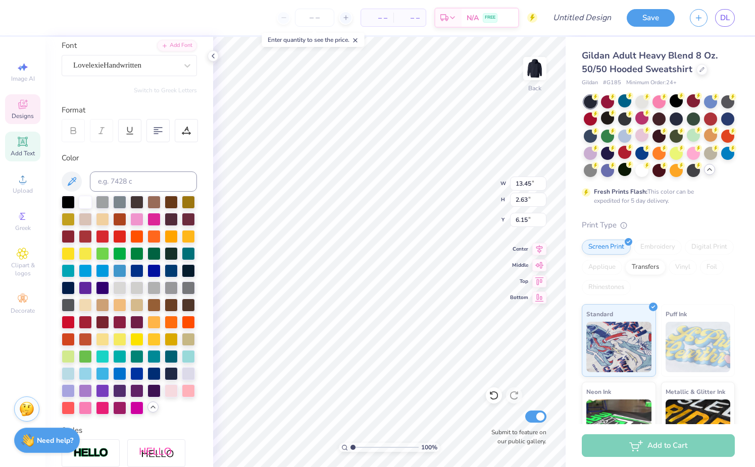
scroll to position [0, 0]
type input "13.01"
type input "3.00"
type input "3.77"
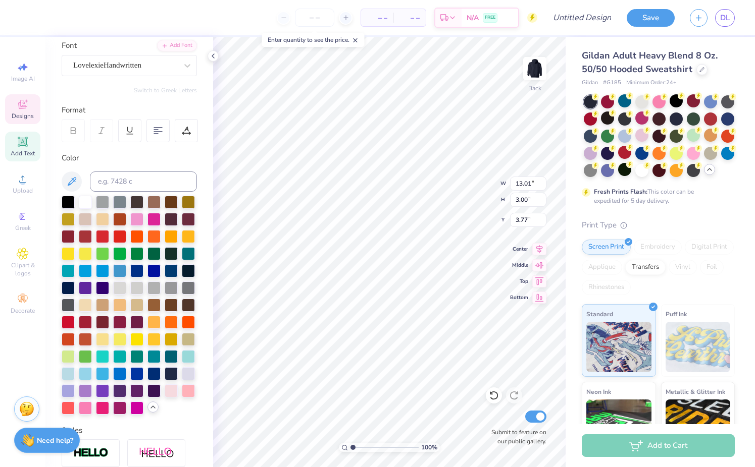
type textarea "dvlsc"
type input "3.12"
type input "2.32"
type input "10.53"
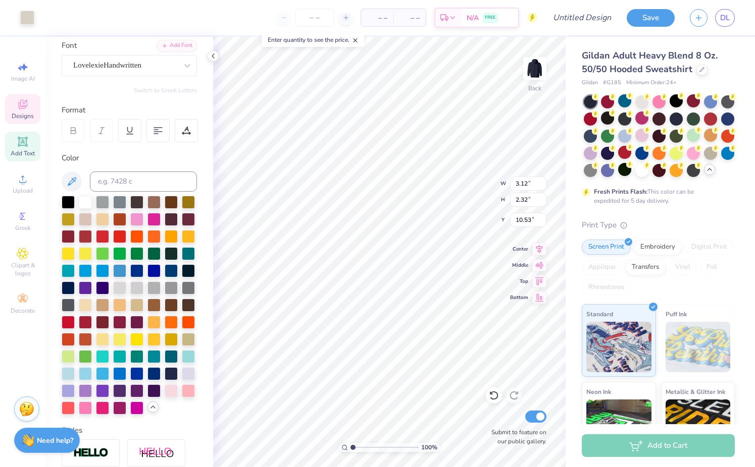
type input "7.24"
type input "5.38"
type input "7.47"
type input "2.70"
type input "2.09"
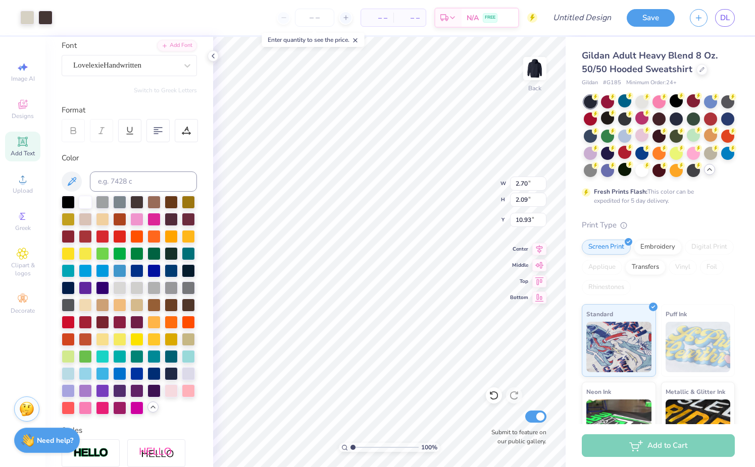
type input "6.20"
type input "4.64"
type input "1.84"
type input "3.00"
type input "2.66"
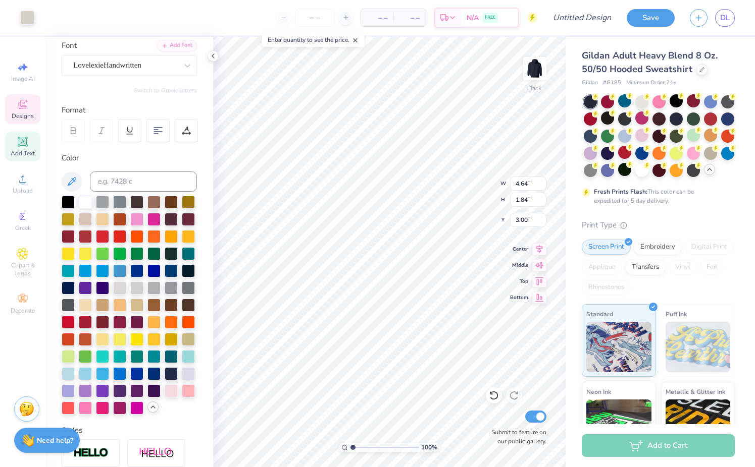
type input "1.98"
type input "6.26"
type input "5.64"
type input "3.24"
type input "2.51"
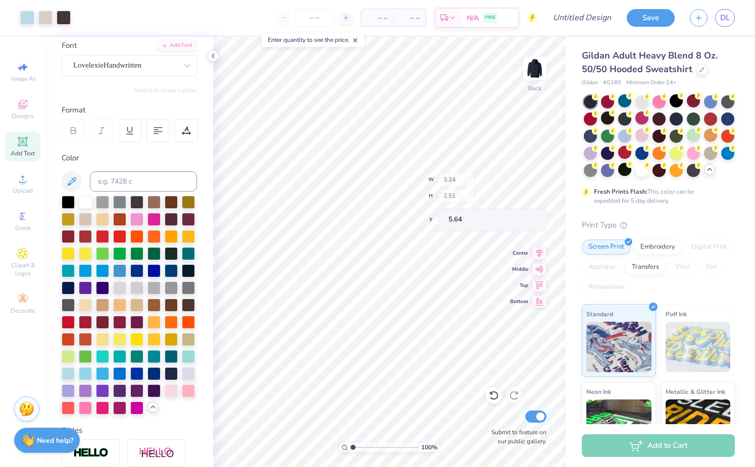
type input "5.23"
click at [70, 370] on div at bounding box center [68, 372] width 13 height 13
click at [70, 374] on div at bounding box center [68, 372] width 13 height 13
click at [68, 370] on div at bounding box center [68, 372] width 13 height 13
type input "3.24"
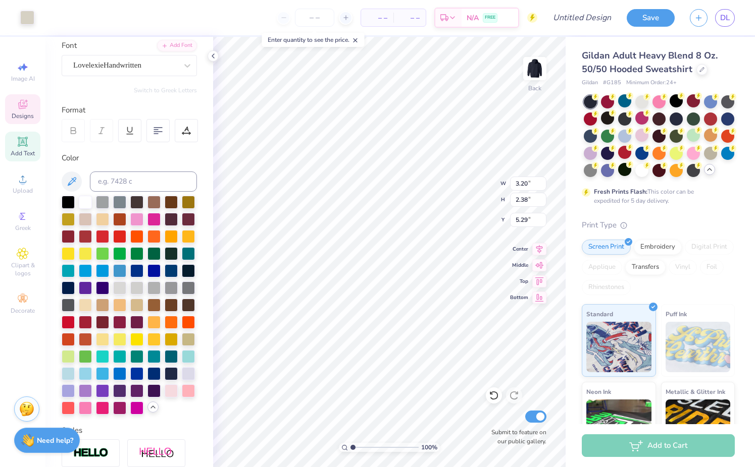
type input "2.51"
type input "5.23"
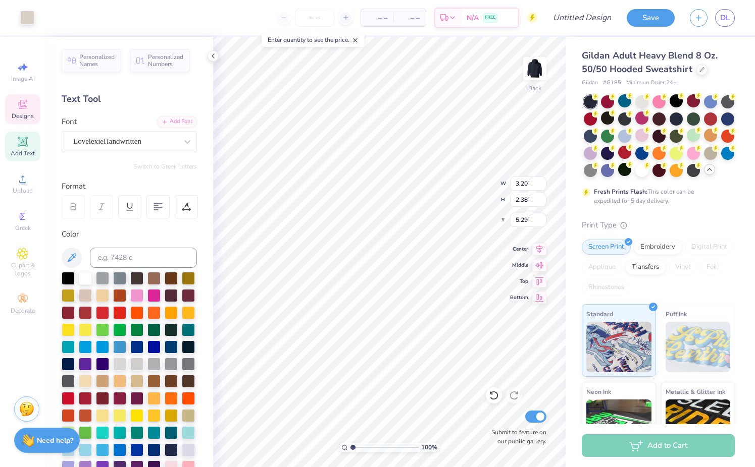
click at [29, 117] on span "Designs" at bounding box center [23, 116] width 22 height 8
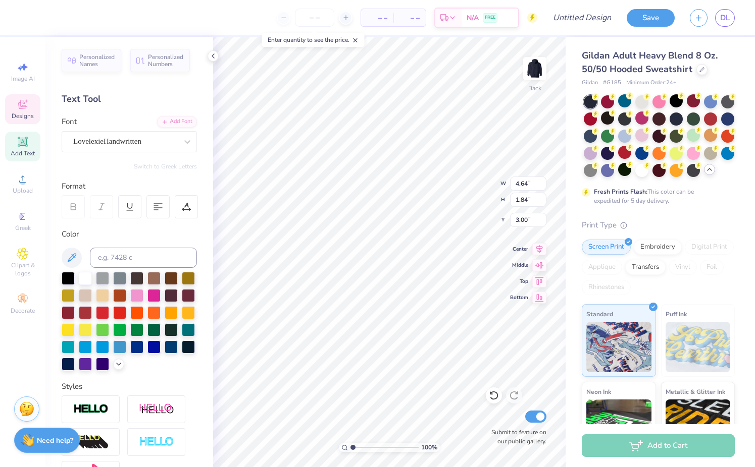
type input "3.20"
type input "2.38"
type input "5.29"
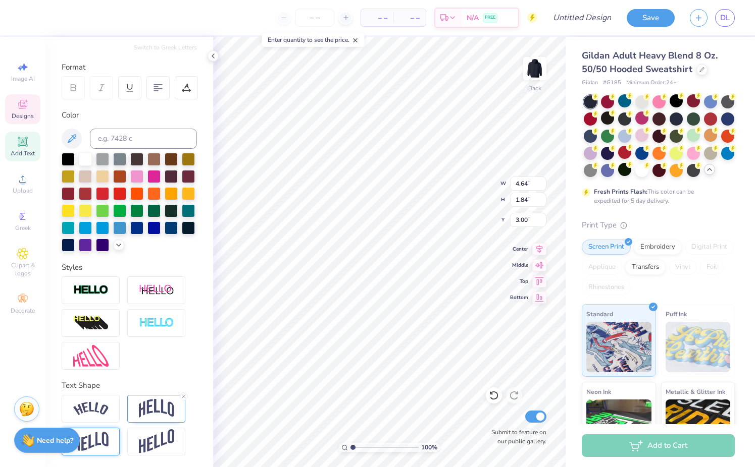
click at [100, 444] on img at bounding box center [90, 442] width 35 height 20
type input "1.70"
type input "3.07"
click at [25, 112] on span "Designs" at bounding box center [23, 116] width 22 height 8
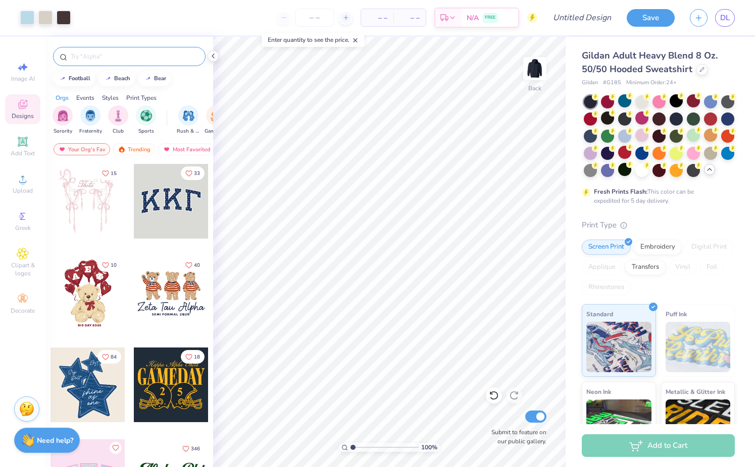
click at [124, 62] on div at bounding box center [129, 56] width 152 height 19
click at [123, 61] on input "text" at bounding box center [134, 56] width 129 height 10
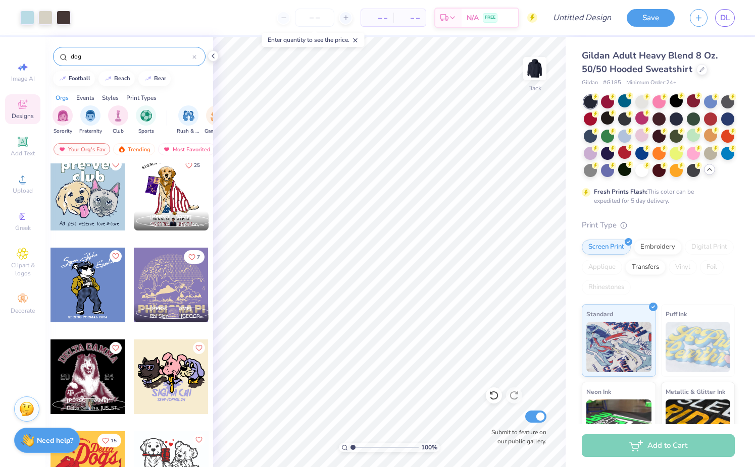
scroll to position [1663, 0]
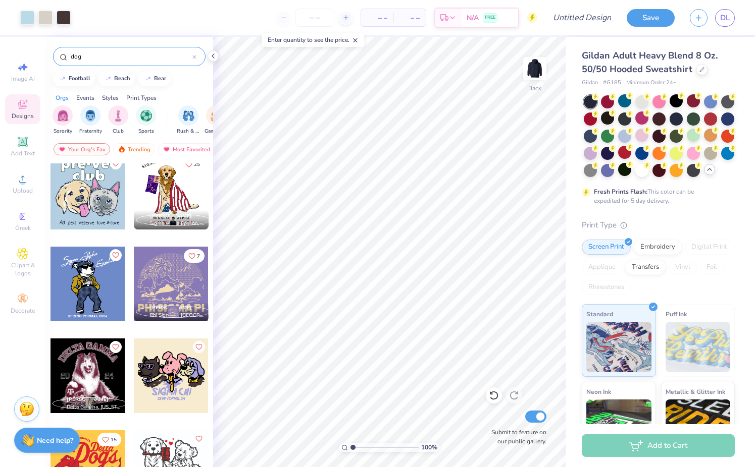
type input "dog"
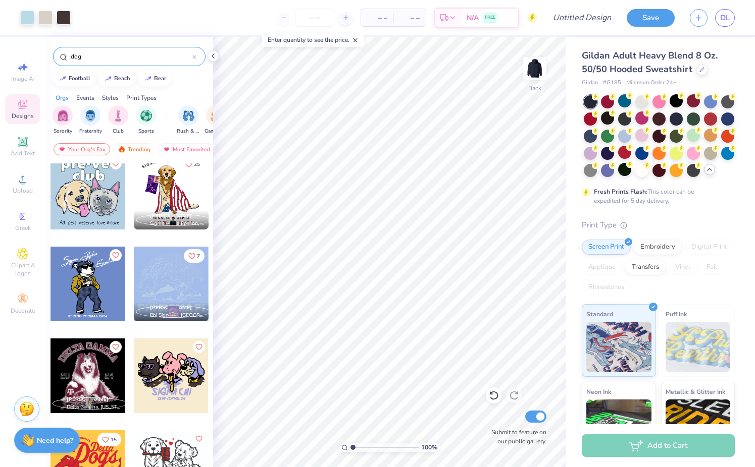
drag, startPoint x: 146, startPoint y: 289, endPoint x: 163, endPoint y: 303, distance: 22.2
click at [163, 303] on div "7 [PERSON_NAME] Phi Sigma Pi, [GEOGRAPHIC_DATA][US_STATE]" at bounding box center [171, 284] width 76 height 76
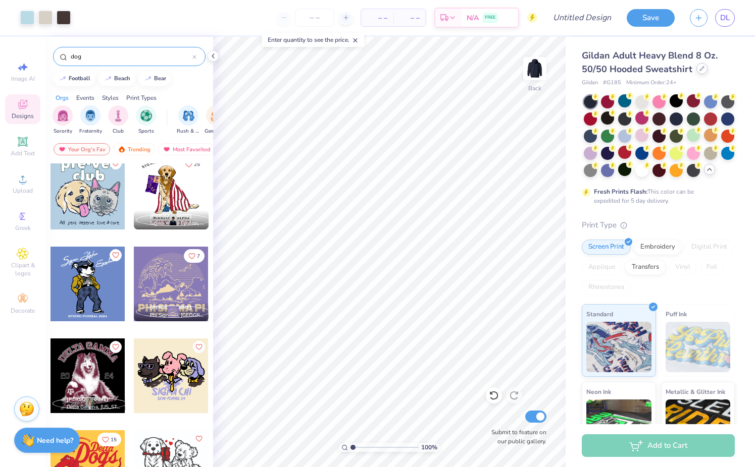
click at [701, 69] on icon at bounding box center [701, 68] width 5 height 5
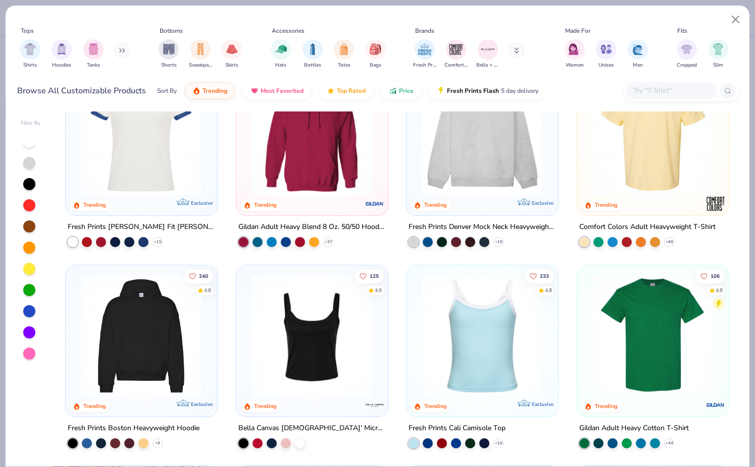
scroll to position [57, 0]
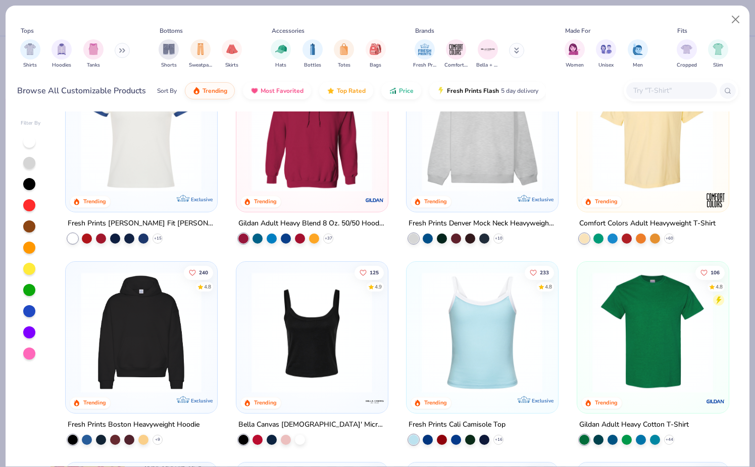
click at [634, 314] on img at bounding box center [652, 332] width 131 height 121
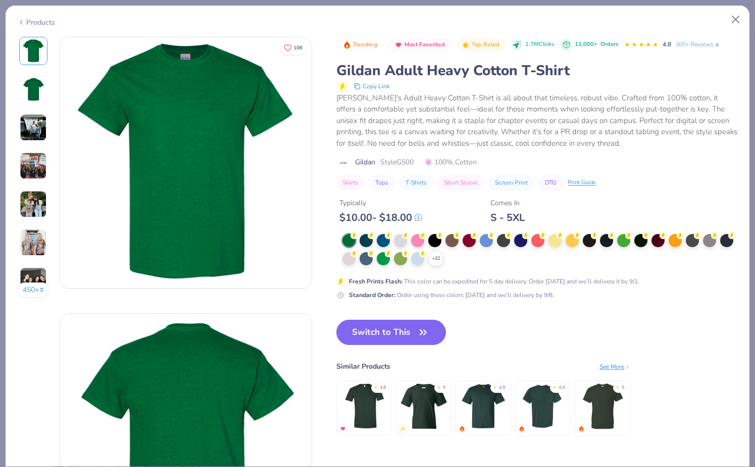
click at [432, 328] on button "Switch to This" at bounding box center [391, 332] width 110 height 25
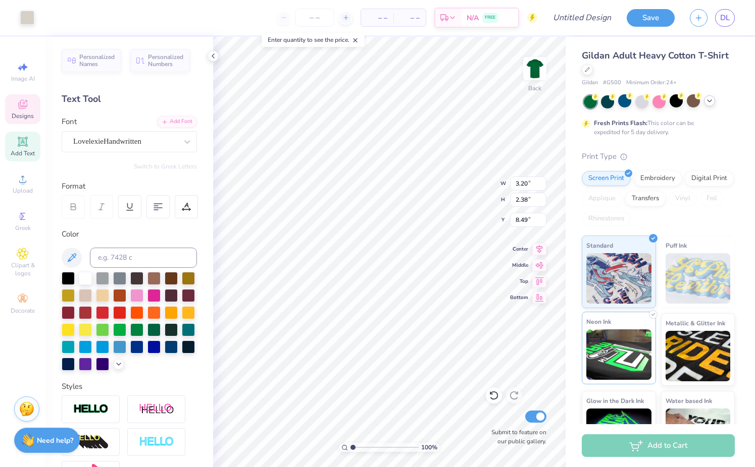
type input "3.20"
type input "2.38"
type input "8.49"
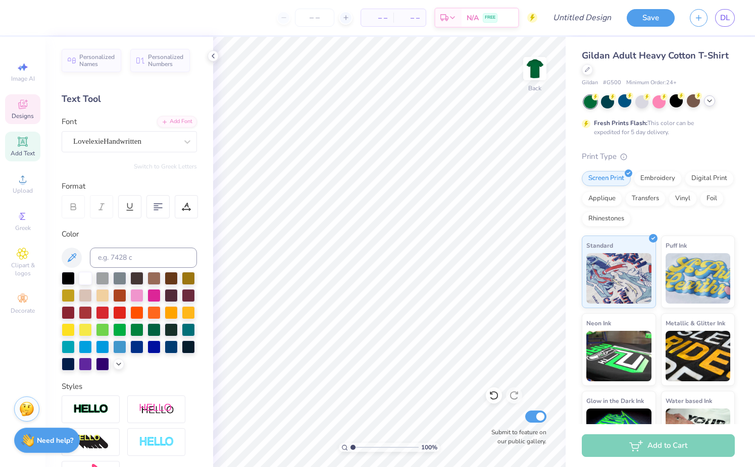
click at [31, 102] on div "Designs" at bounding box center [22, 109] width 35 height 30
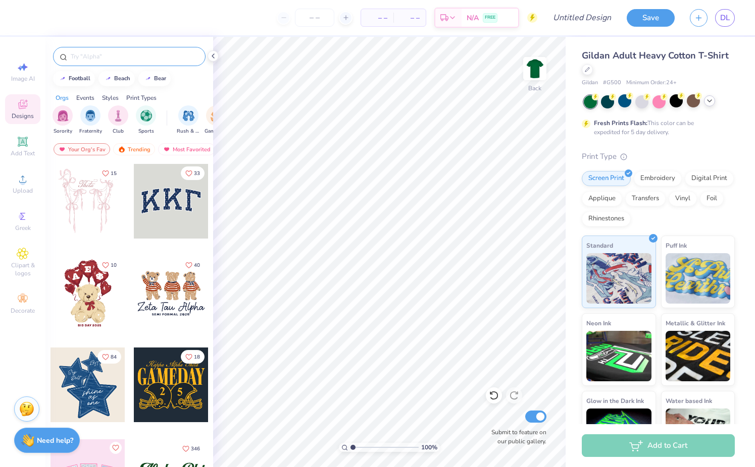
click at [132, 58] on input "text" at bounding box center [134, 56] width 129 height 10
type input "dog"
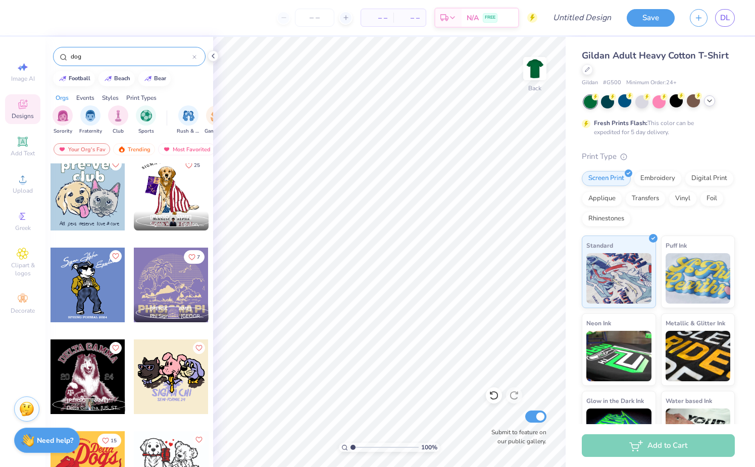
scroll to position [1664, 0]
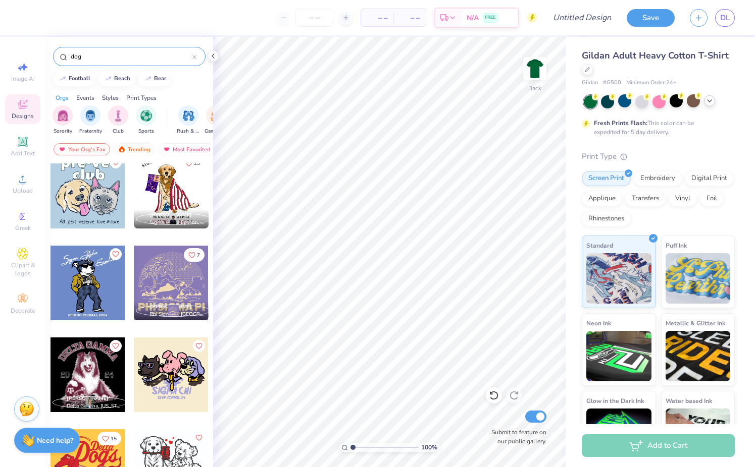
click at [156, 285] on div at bounding box center [171, 283] width 75 height 75
click at [711, 101] on icon at bounding box center [709, 101] width 8 height 8
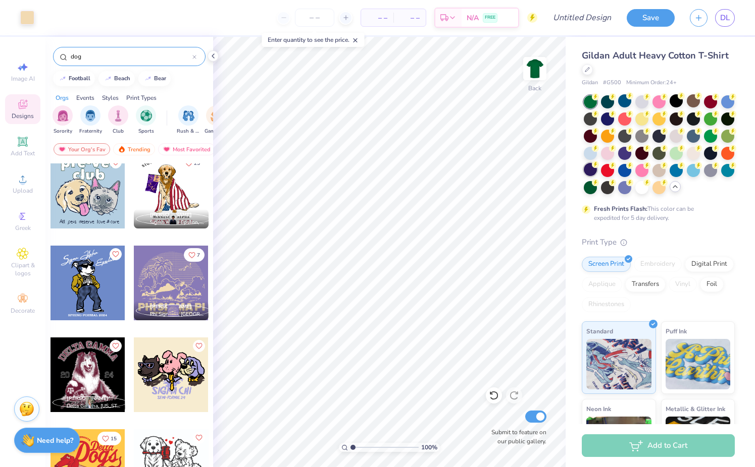
click at [587, 174] on div at bounding box center [589, 169] width 13 height 13
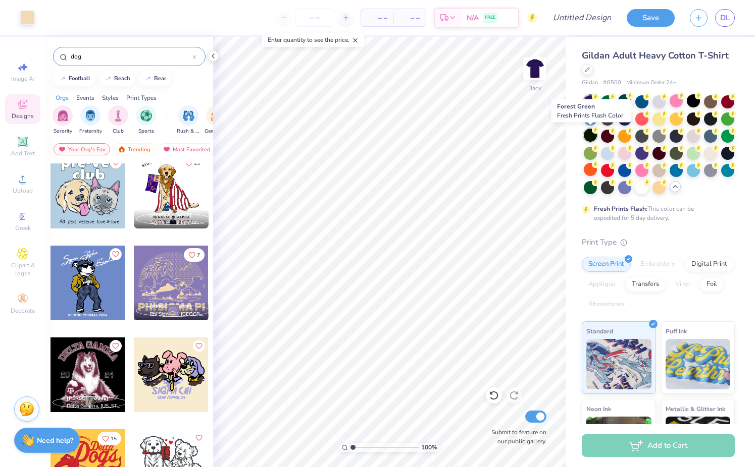
click at [591, 137] on div at bounding box center [589, 135] width 13 height 13
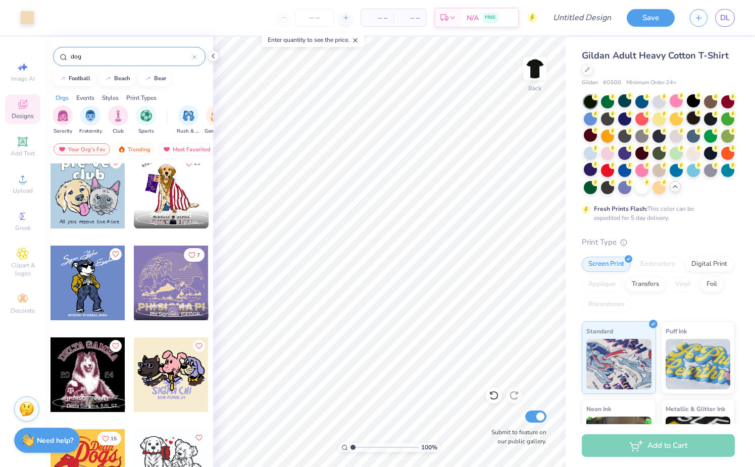
click at [692, 120] on div at bounding box center [692, 118] width 13 height 13
click at [606, 192] on div at bounding box center [607, 186] width 13 height 13
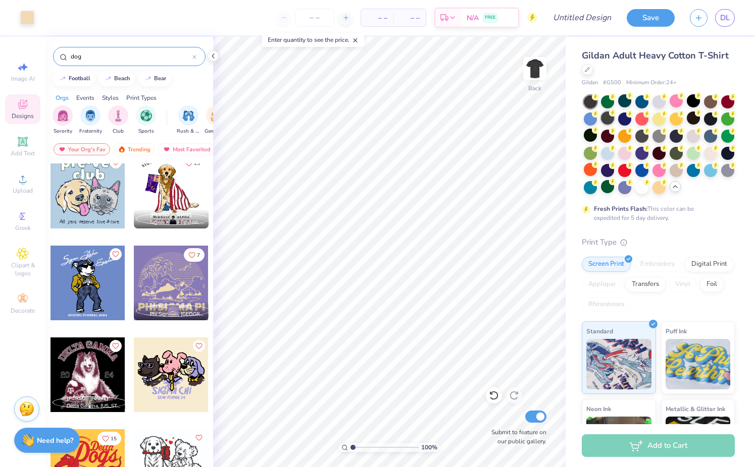
click at [610, 120] on div at bounding box center [607, 118] width 13 height 13
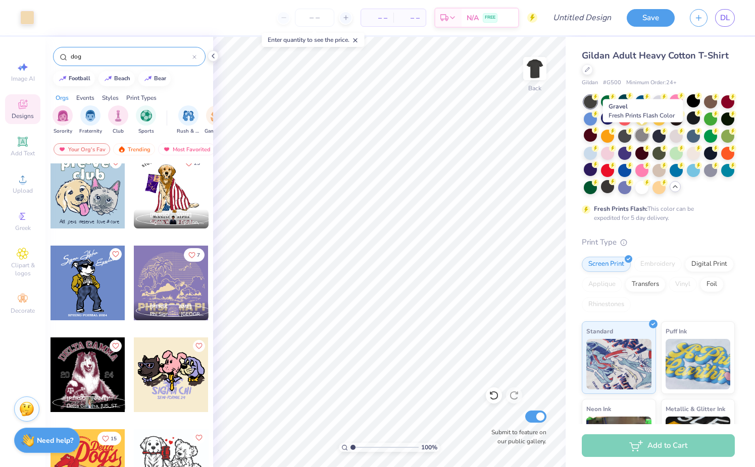
click at [646, 136] on div at bounding box center [641, 135] width 13 height 13
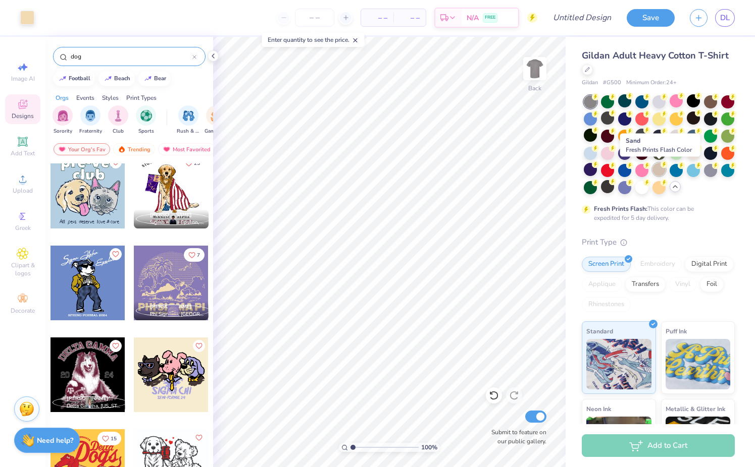
click at [660, 170] on div at bounding box center [658, 169] width 13 height 13
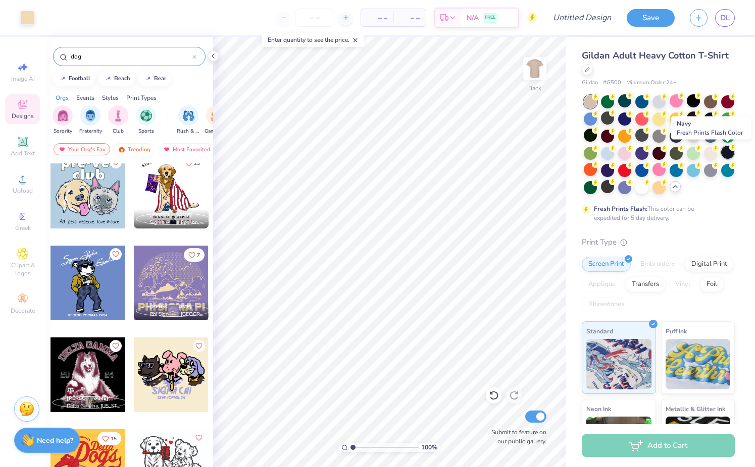
click at [722, 153] on div at bounding box center [727, 152] width 13 height 13
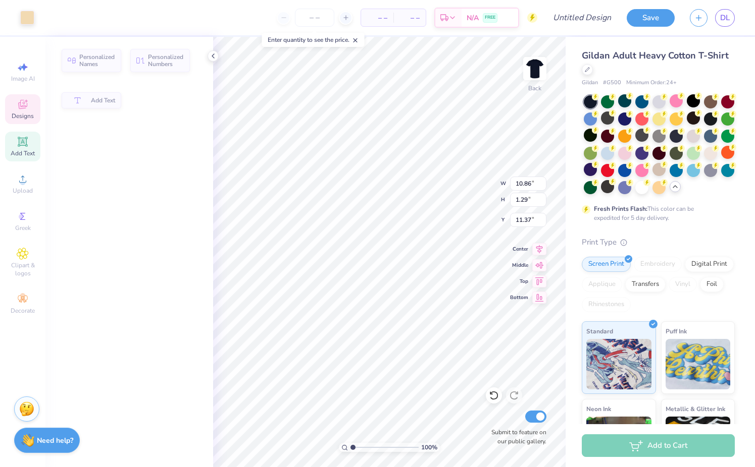
type input "10.86"
type input "1.29"
type input "11.50"
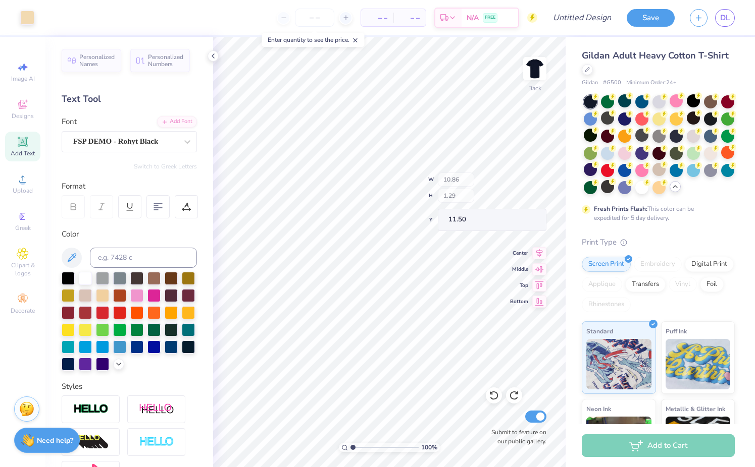
type input "10.95"
type input "7.32"
type input "3.00"
click at [99, 344] on div at bounding box center [102, 346] width 13 height 13
click at [113, 347] on div at bounding box center [119, 346] width 13 height 13
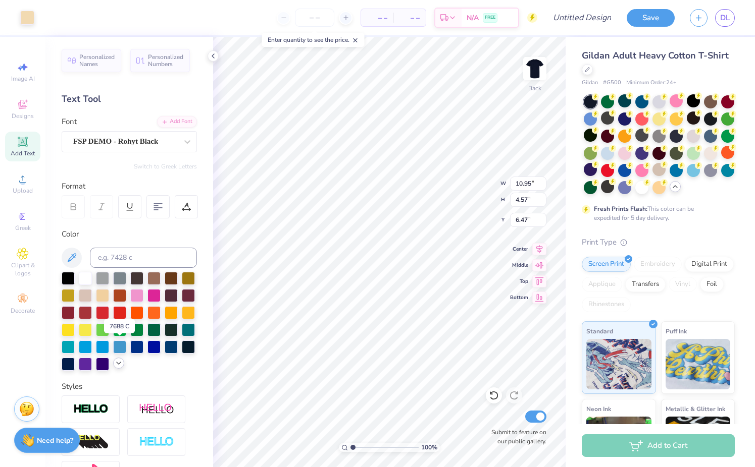
click at [113, 362] on div at bounding box center [118, 363] width 11 height 11
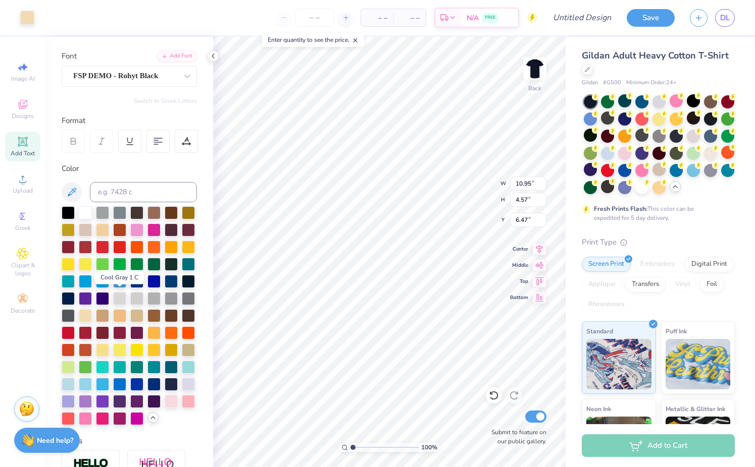
scroll to position [66, 0]
click at [83, 378] on div at bounding box center [85, 383] width 13 height 13
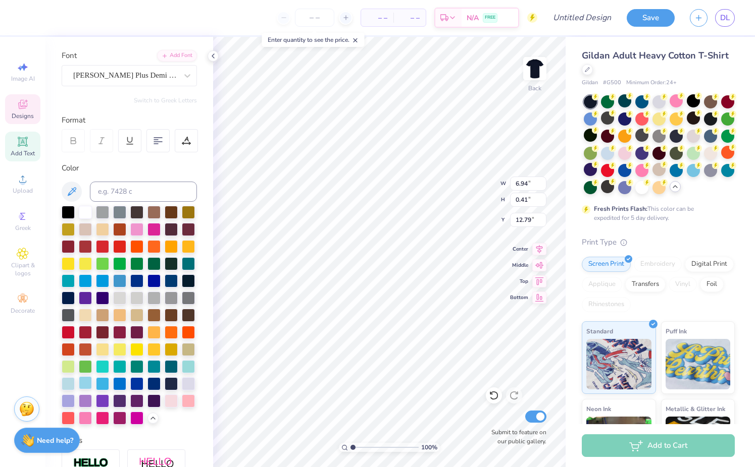
click at [87, 383] on div at bounding box center [85, 383] width 13 height 13
click at [69, 383] on div at bounding box center [68, 383] width 13 height 13
type input "10.86"
type input "1.29"
type input "11.50"
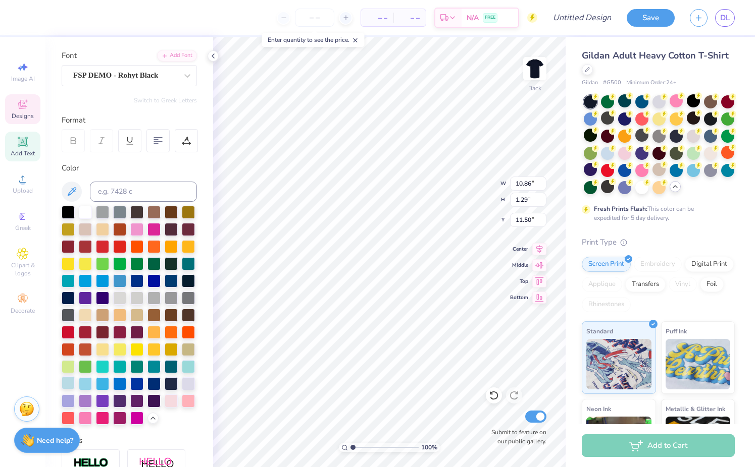
click at [66, 384] on div at bounding box center [68, 383] width 13 height 13
type input "5.11"
type input "5.44"
type input "3.75"
click at [28, 119] on span "Designs" at bounding box center [23, 116] width 22 height 8
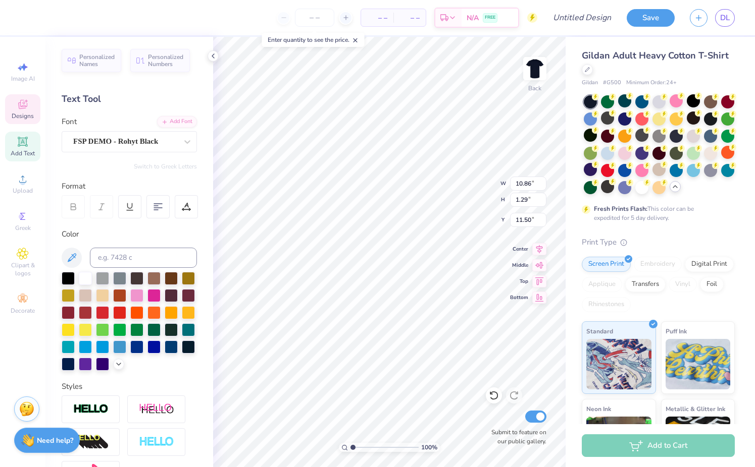
type input "11.29"
click at [20, 14] on div at bounding box center [27, 17] width 14 height 14
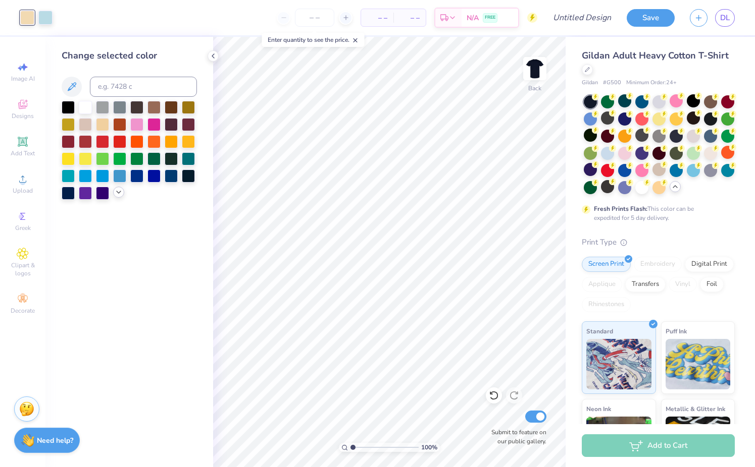
click at [121, 191] on icon at bounding box center [119, 192] width 8 height 8
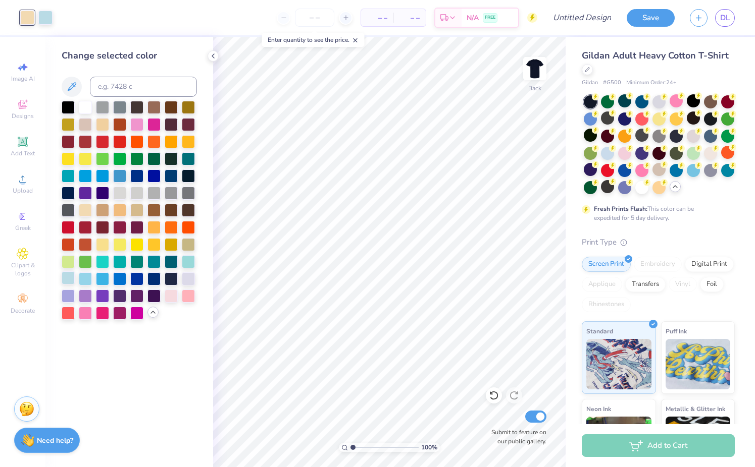
click at [70, 277] on div at bounding box center [68, 278] width 13 height 13
click at [136, 138] on div at bounding box center [136, 140] width 13 height 13
click at [118, 143] on div at bounding box center [119, 140] width 13 height 13
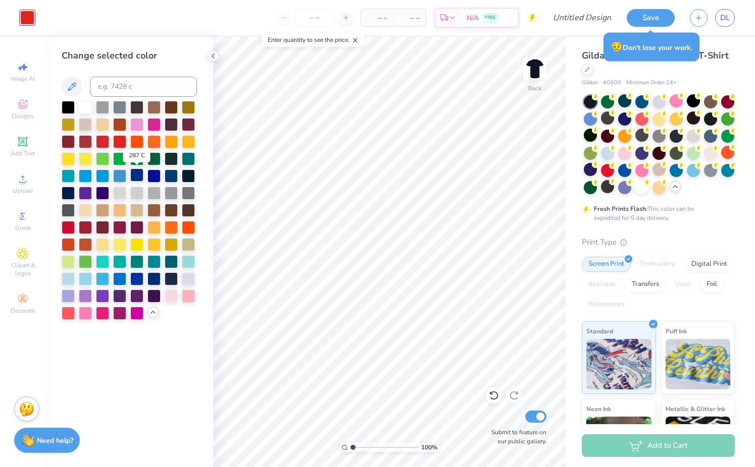
click at [130, 180] on div at bounding box center [136, 175] width 13 height 13
click at [106, 176] on div at bounding box center [102, 175] width 13 height 13
click at [67, 279] on div at bounding box center [68, 278] width 13 height 13
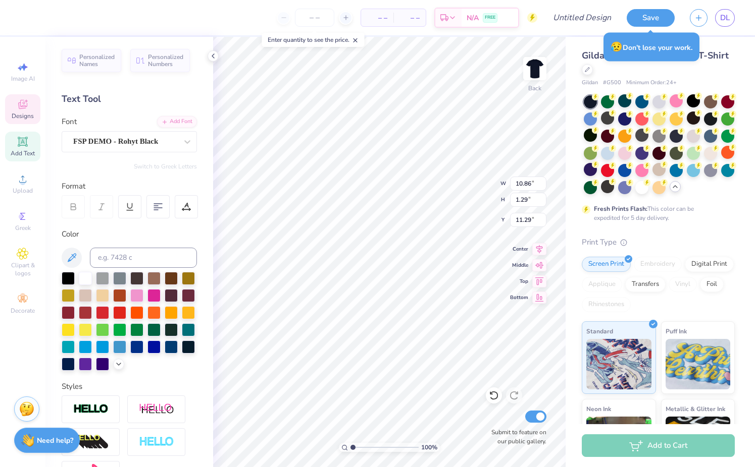
type input "6.88"
type input "3.35"
type input "7.69"
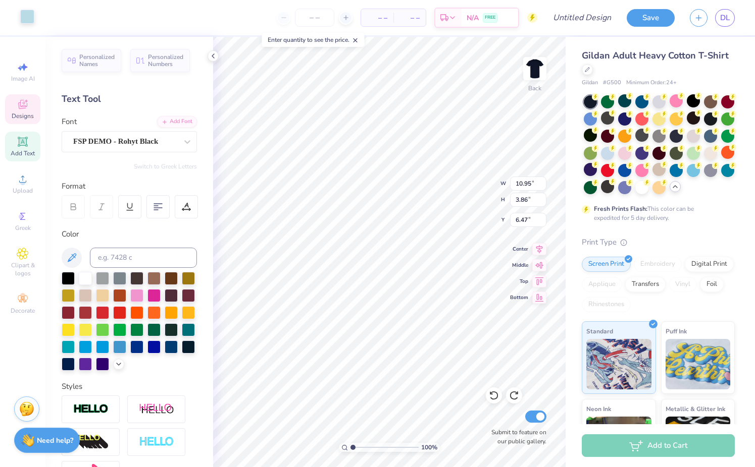
click at [28, 20] on div at bounding box center [27, 17] width 14 height 14
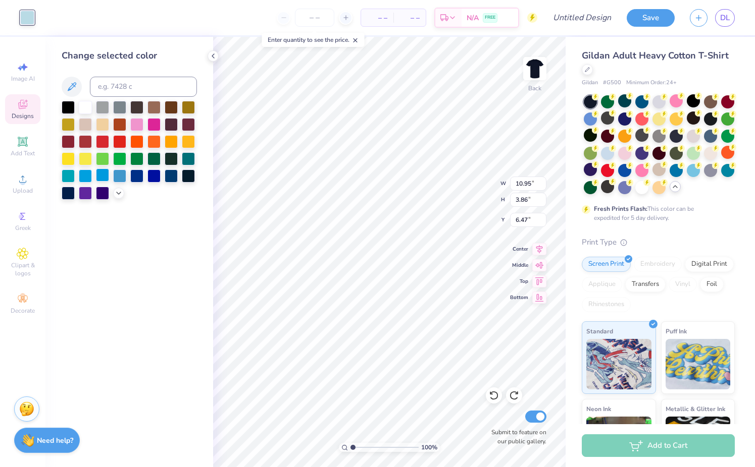
click at [104, 175] on div at bounding box center [102, 175] width 13 height 13
click at [119, 192] on icon at bounding box center [119, 192] width 8 height 8
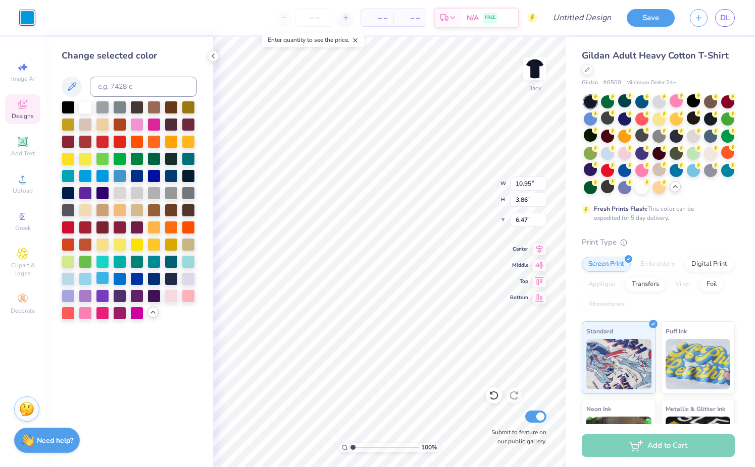
click at [100, 276] on div at bounding box center [102, 278] width 13 height 13
click at [117, 279] on div at bounding box center [119, 278] width 13 height 13
click at [88, 280] on div at bounding box center [85, 278] width 13 height 13
click at [67, 280] on div at bounding box center [68, 278] width 13 height 13
click at [77, 278] on div at bounding box center [129, 210] width 135 height 219
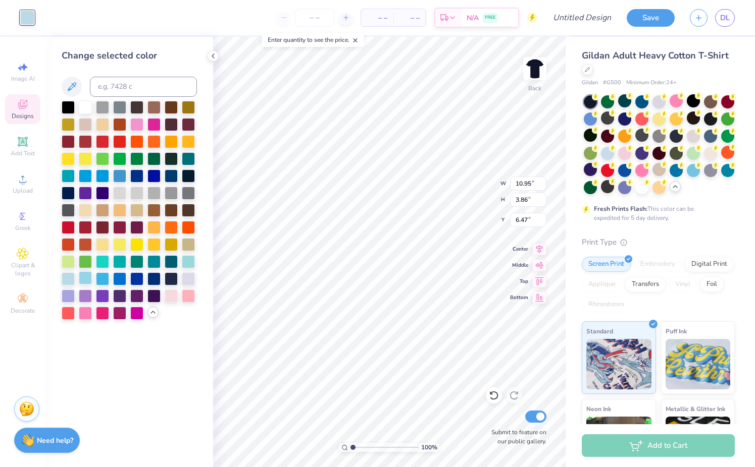
click at [82, 279] on div at bounding box center [85, 278] width 13 height 13
type input "6.88"
type input "3.35"
type input "7.69"
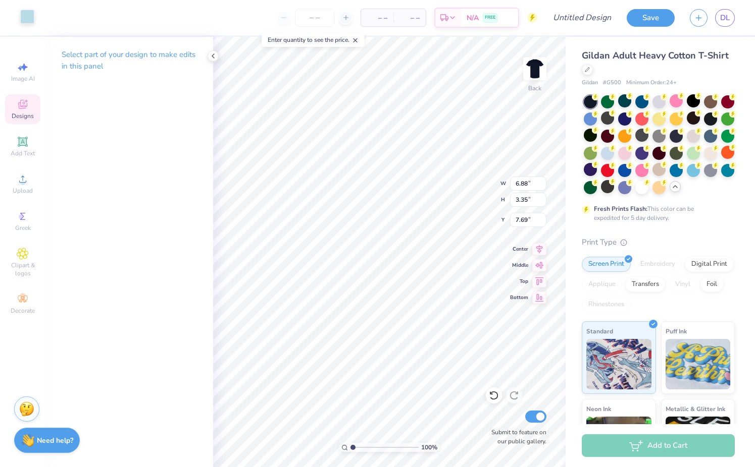
click at [31, 17] on div at bounding box center [27, 17] width 14 height 14
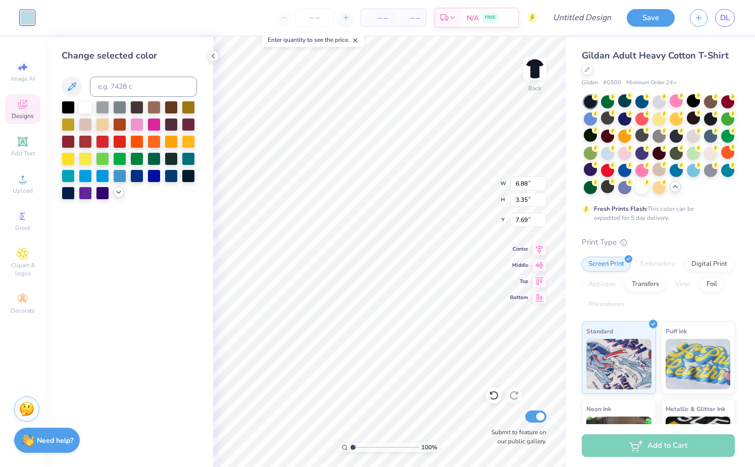
click at [120, 191] on icon at bounding box center [119, 192] width 8 height 8
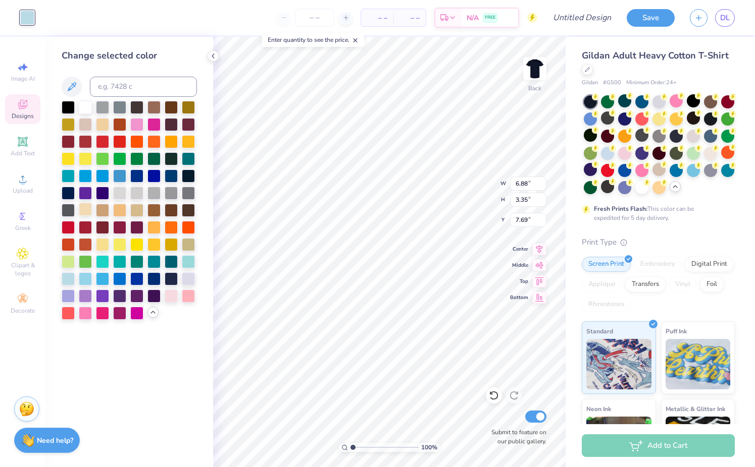
click at [86, 211] on div at bounding box center [85, 209] width 13 height 13
click at [173, 300] on div at bounding box center [171, 295] width 13 height 13
click at [115, 211] on div at bounding box center [119, 209] width 13 height 13
click at [85, 211] on div at bounding box center [85, 209] width 13 height 13
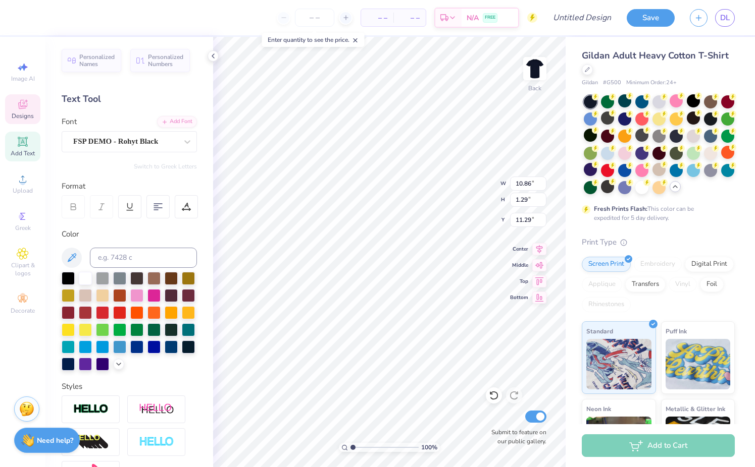
scroll to position [0, 1]
type textarea "DVLSC"
click at [28, 108] on icon at bounding box center [23, 104] width 12 height 12
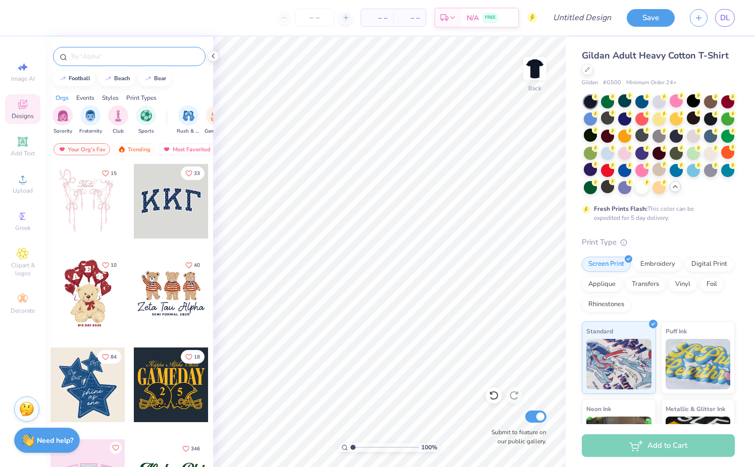
click at [128, 50] on div at bounding box center [129, 56] width 152 height 19
click at [128, 57] on input "text" at bounding box center [134, 56] width 129 height 10
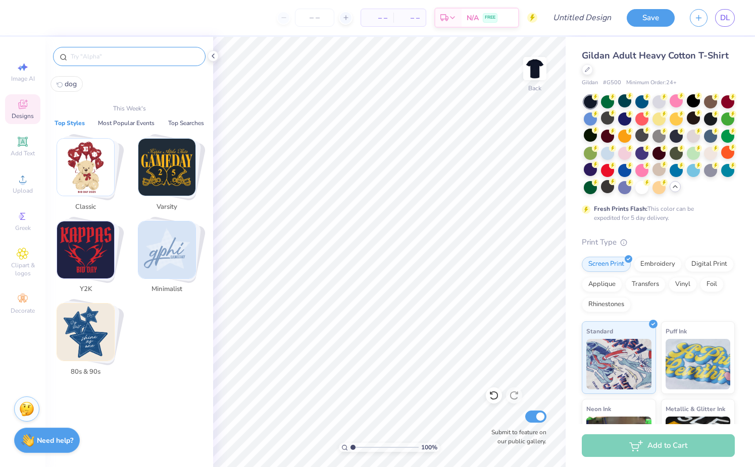
click at [71, 78] on button "dog" at bounding box center [66, 84] width 32 height 16
type input "dog"
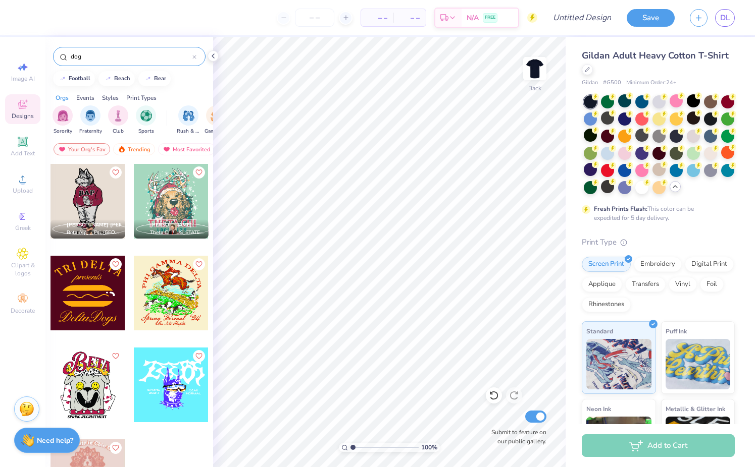
scroll to position [3057, 0]
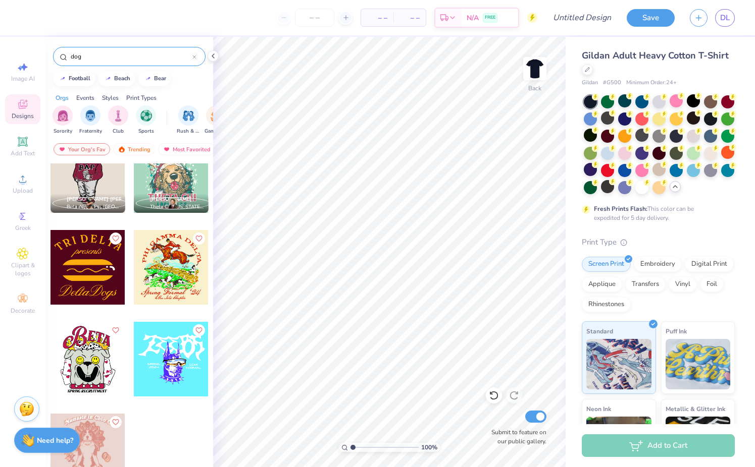
click at [100, 444] on div at bounding box center [87, 451] width 75 height 75
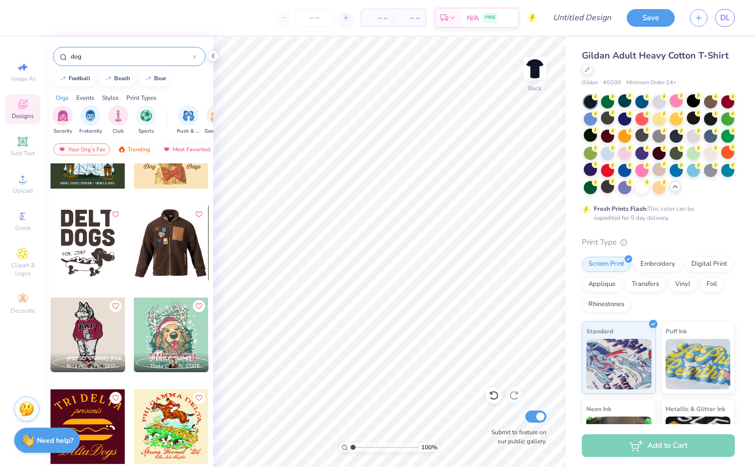
scroll to position [2835, 0]
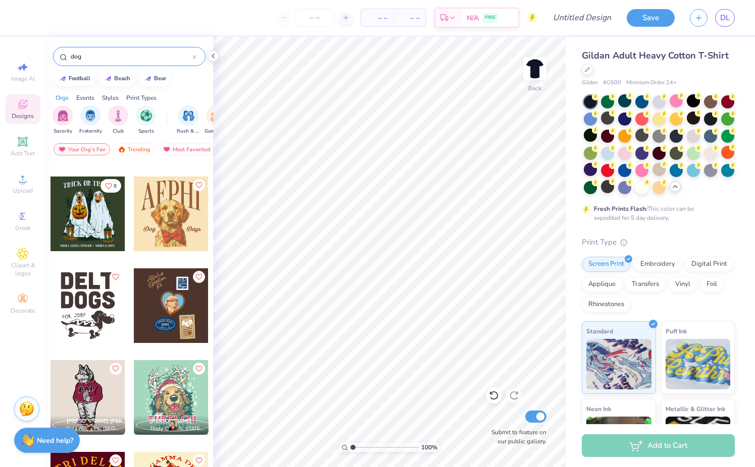
click at [159, 228] on div at bounding box center [171, 214] width 75 height 75
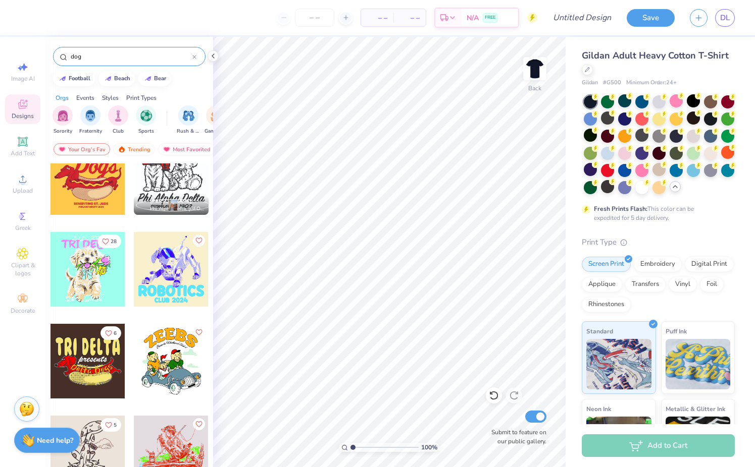
scroll to position [1856, 0]
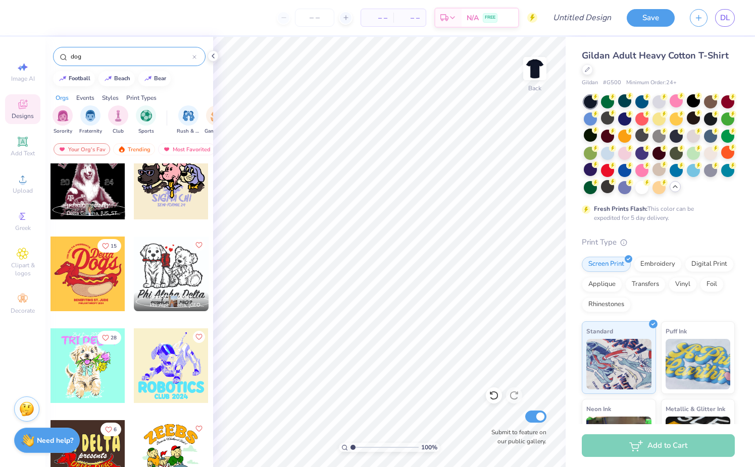
click at [108, 385] on div at bounding box center [87, 366] width 75 height 75
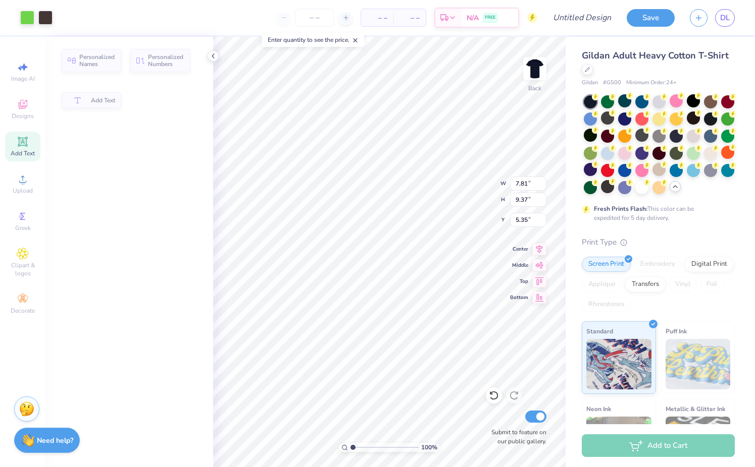
type input "7.81"
type input "9.37"
type input "5.35"
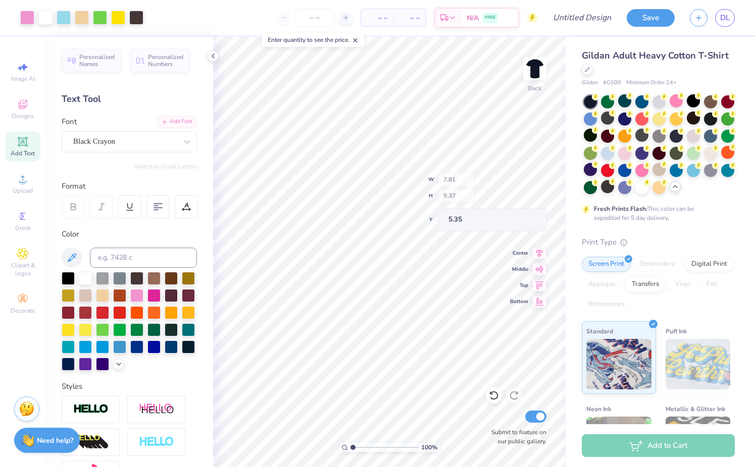
type input "9.58"
type input "1.80"
type input "3.55"
